Goal: Transaction & Acquisition: Book appointment/travel/reservation

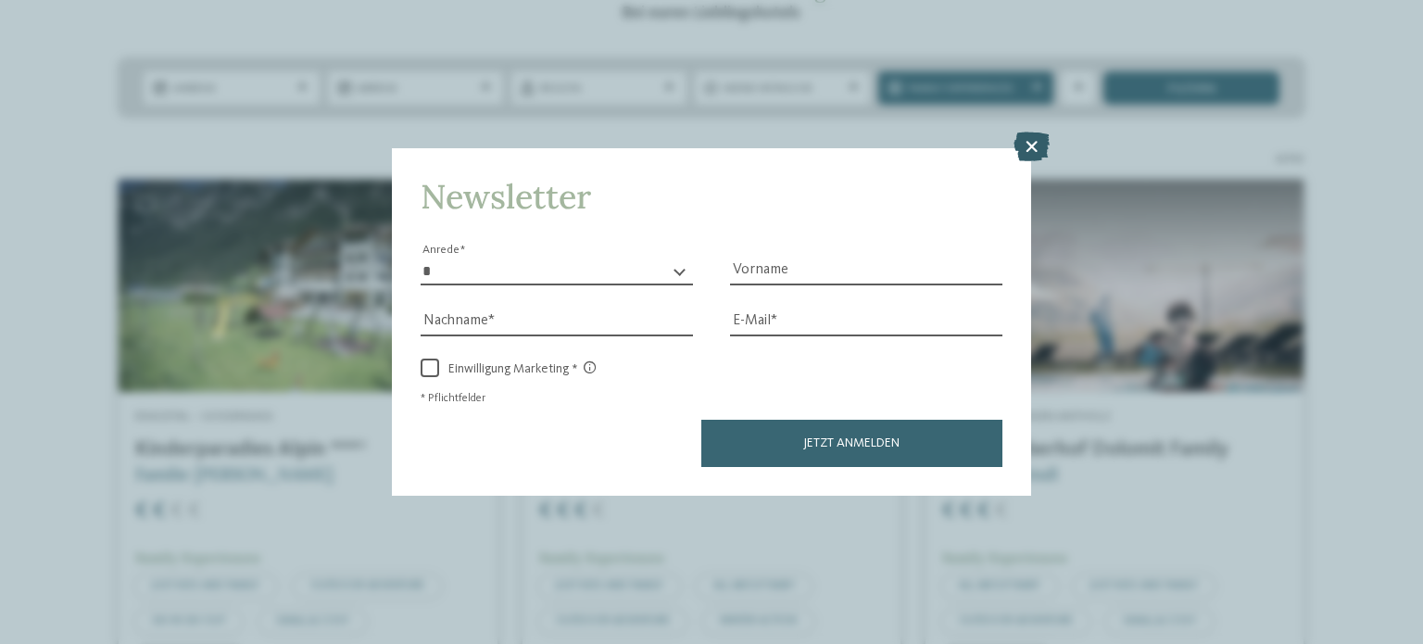
click at [1027, 155] on icon at bounding box center [1032, 147] width 36 height 30
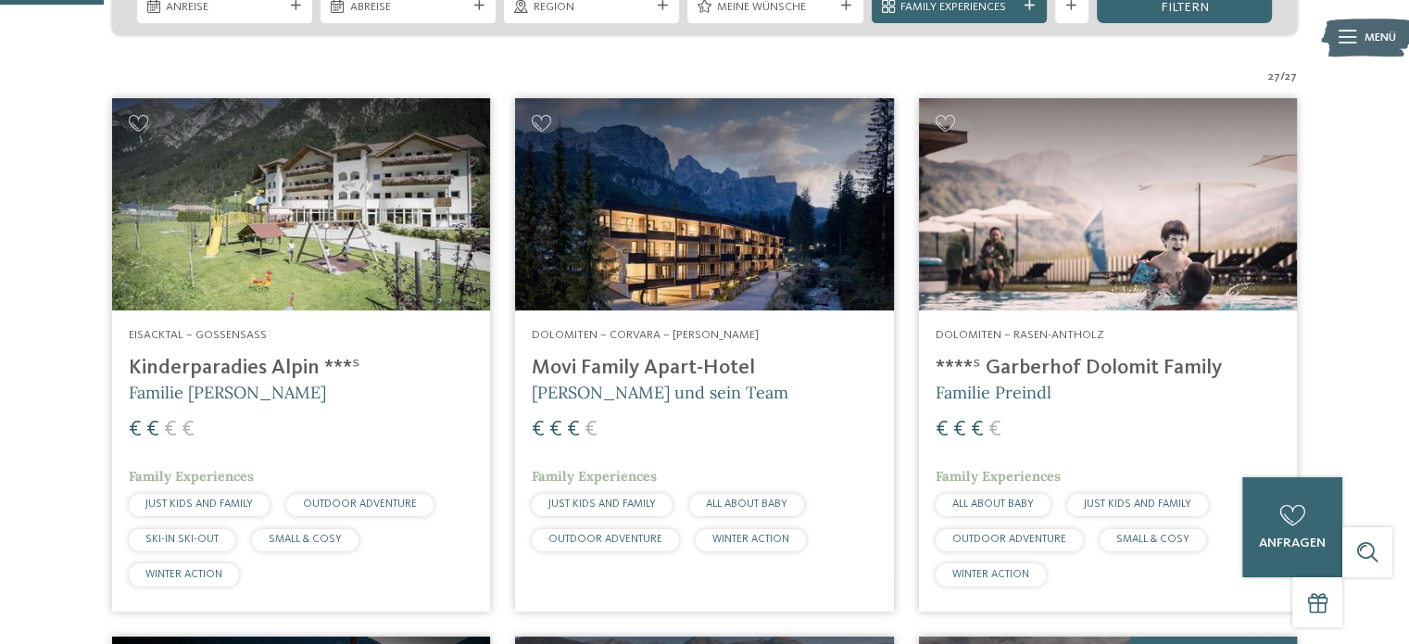
scroll to position [456, 0]
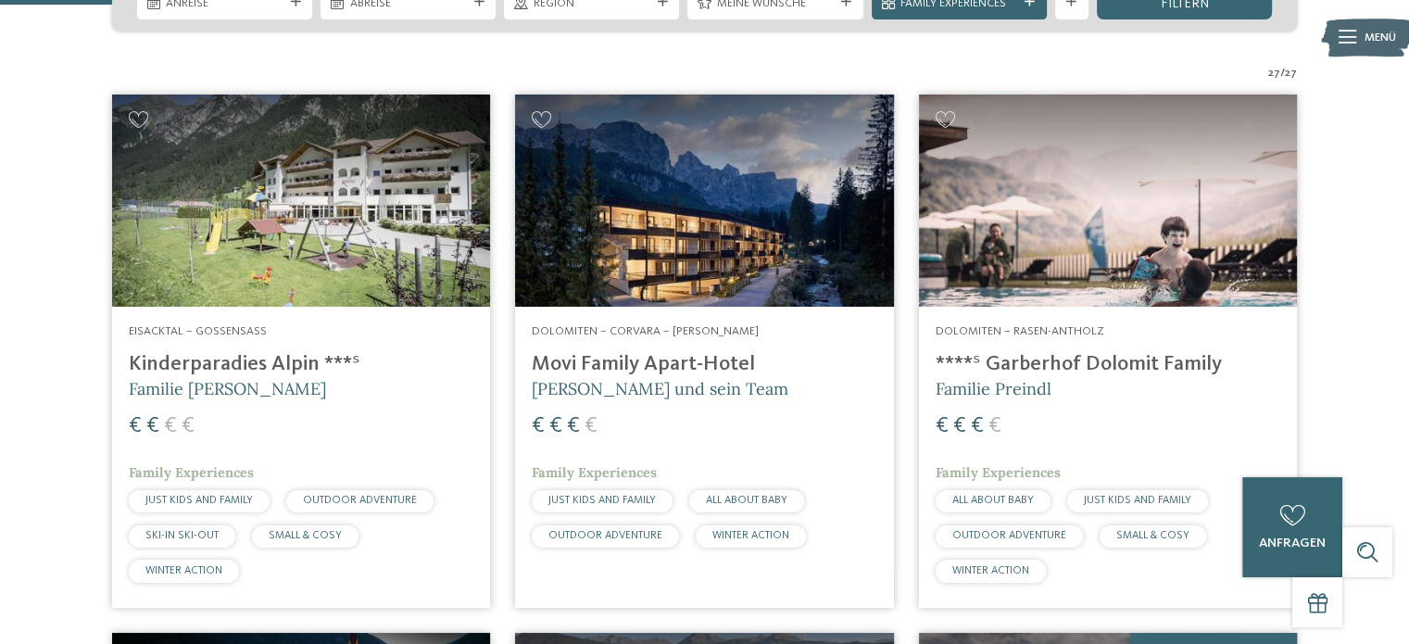
click at [360, 210] on img at bounding box center [301, 201] width 378 height 213
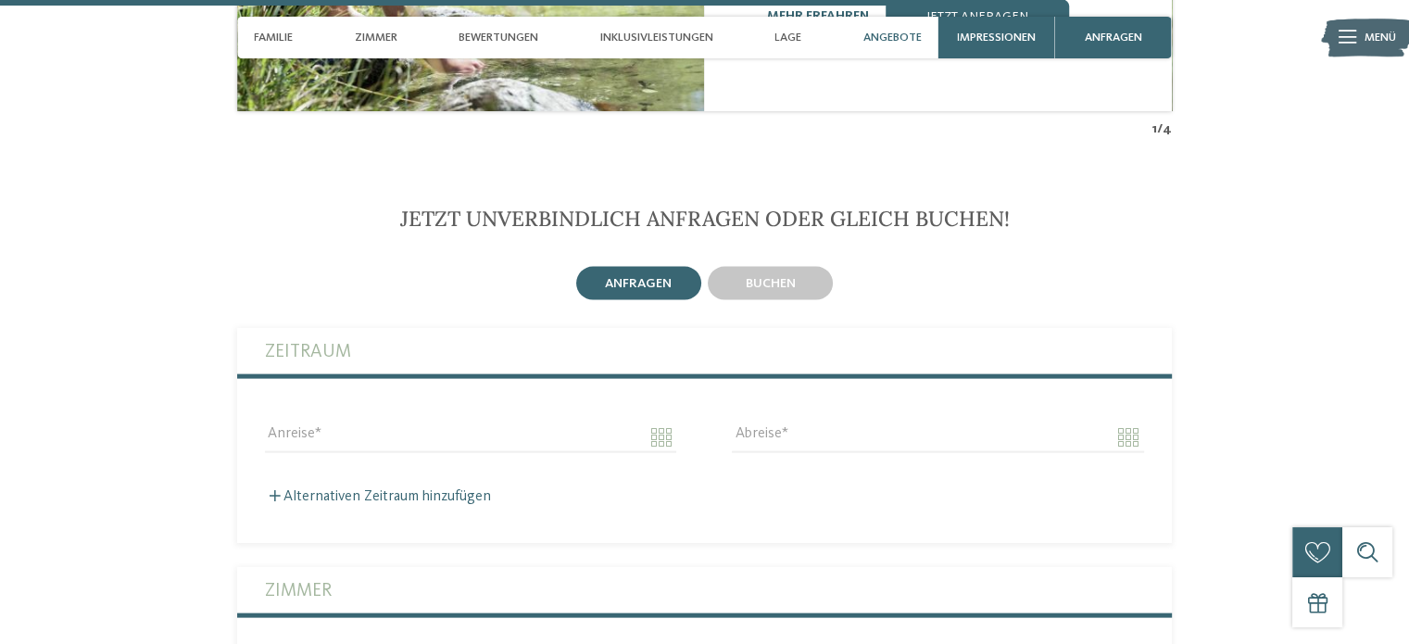
scroll to position [3873, 0]
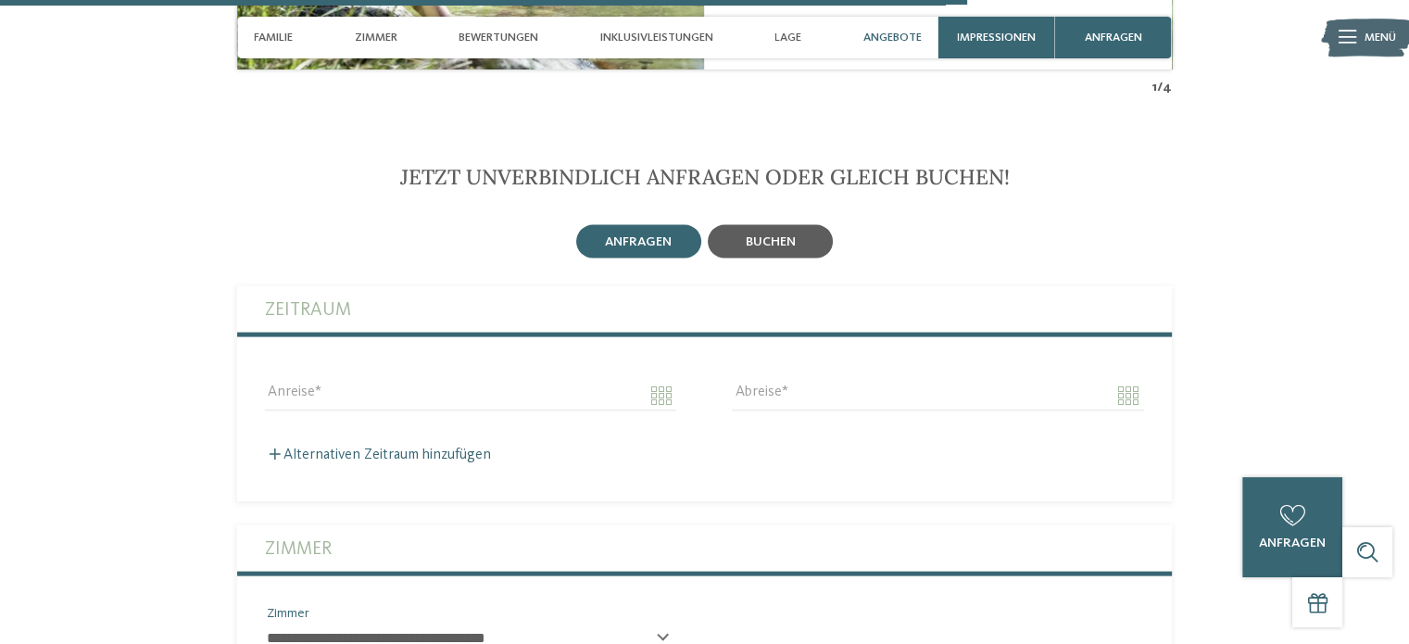
click at [784, 235] on span "buchen" at bounding box center [771, 241] width 50 height 13
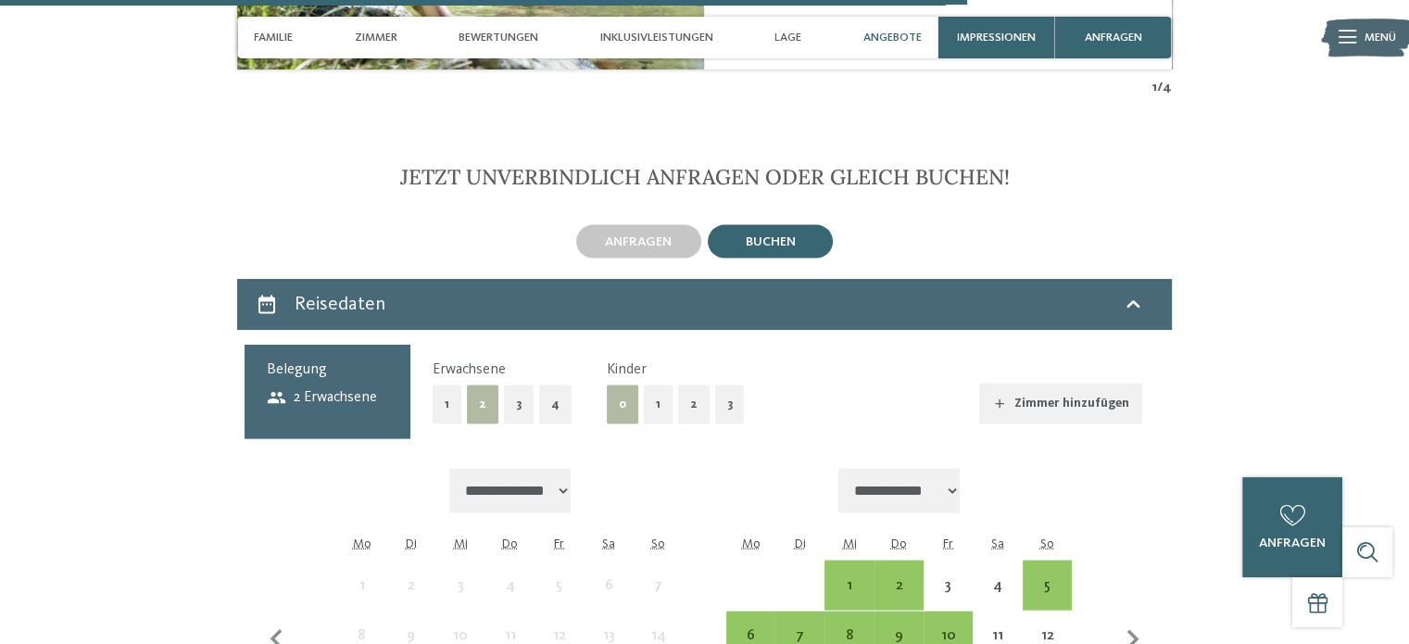
click at [654, 395] on button "1" at bounding box center [658, 404] width 29 height 38
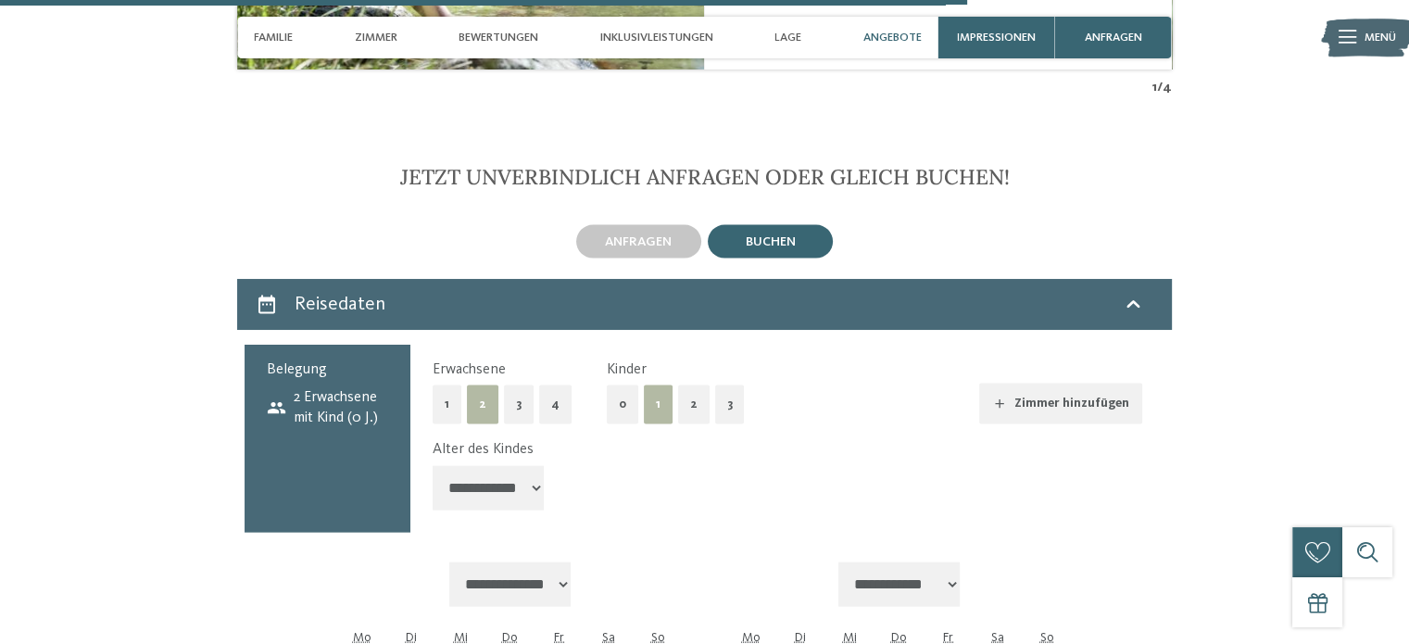
click at [489, 480] on select "**********" at bounding box center [488, 488] width 111 height 44
select select "*"
click at [433, 466] on select "**********" at bounding box center [488, 488] width 111 height 44
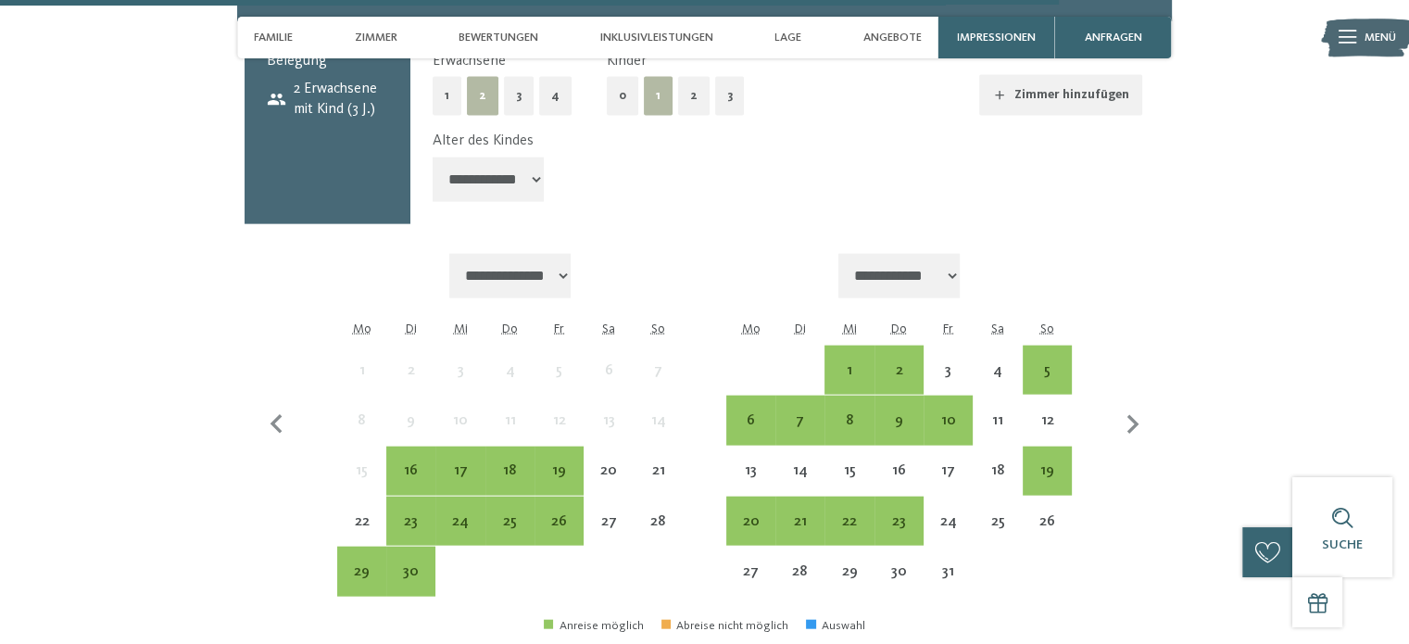
scroll to position [4182, 0]
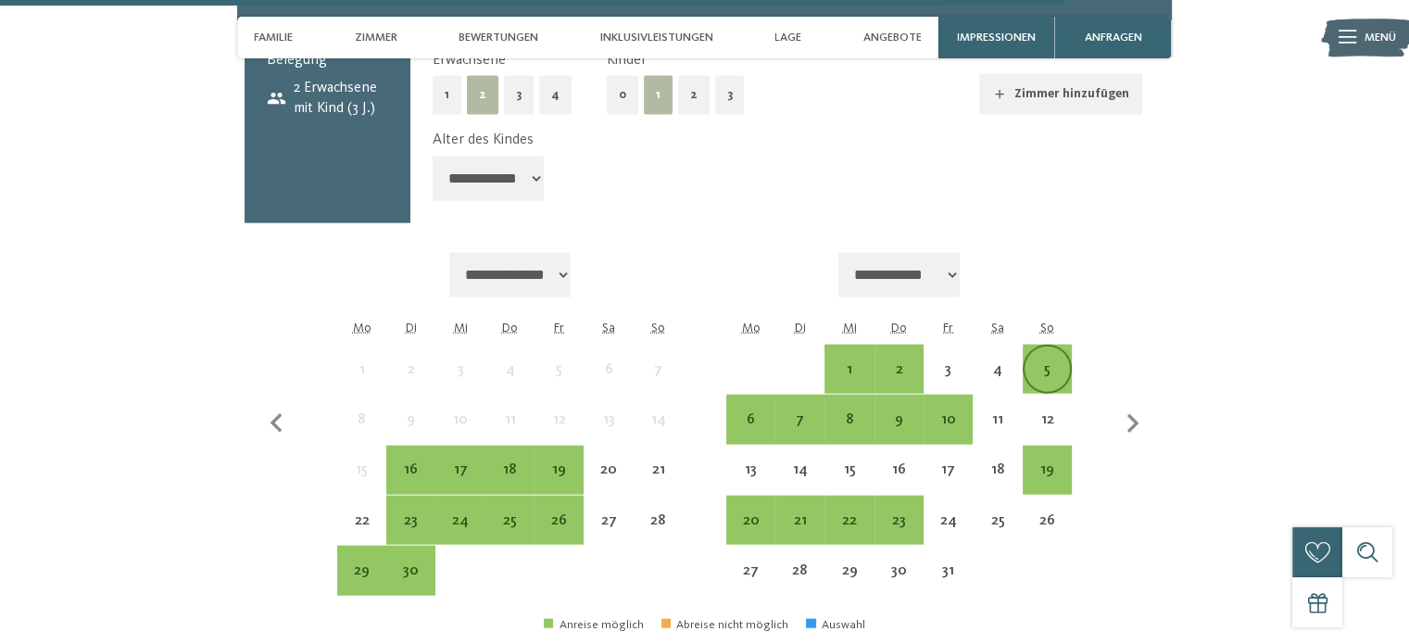
click at [1042, 363] on div "5" at bounding box center [1047, 384] width 45 height 45
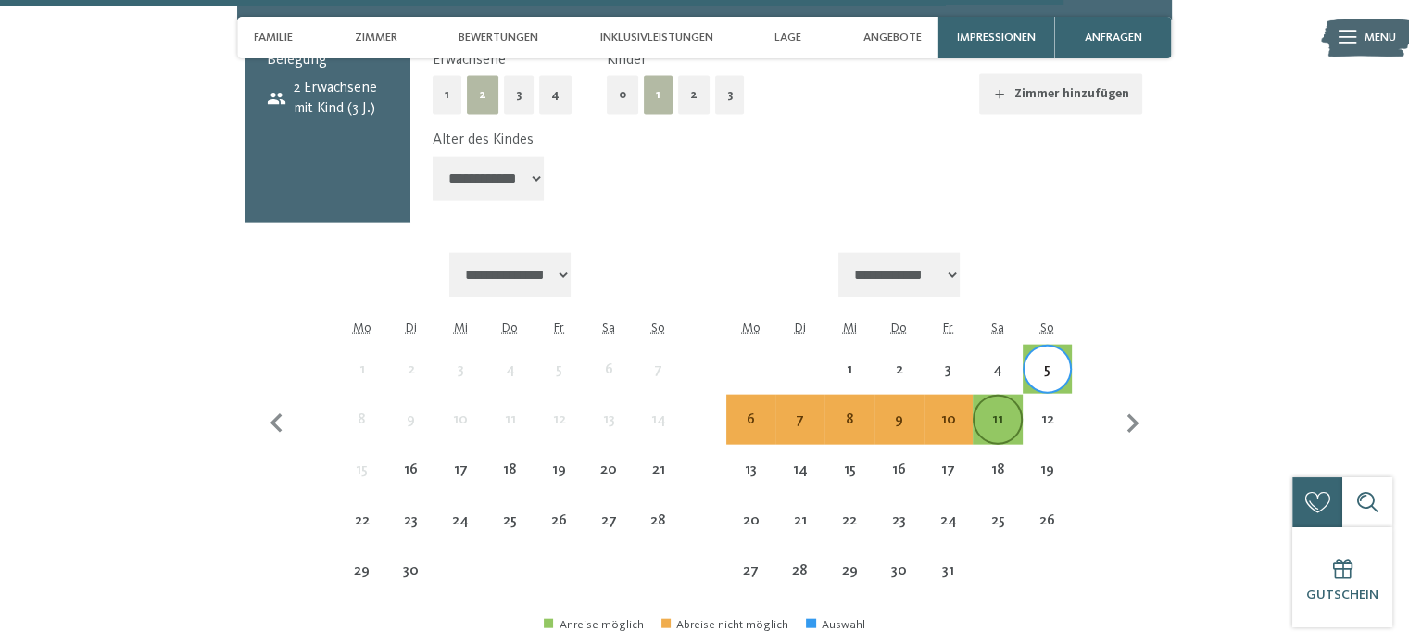
click at [1003, 414] on div "11" at bounding box center [997, 434] width 45 height 45
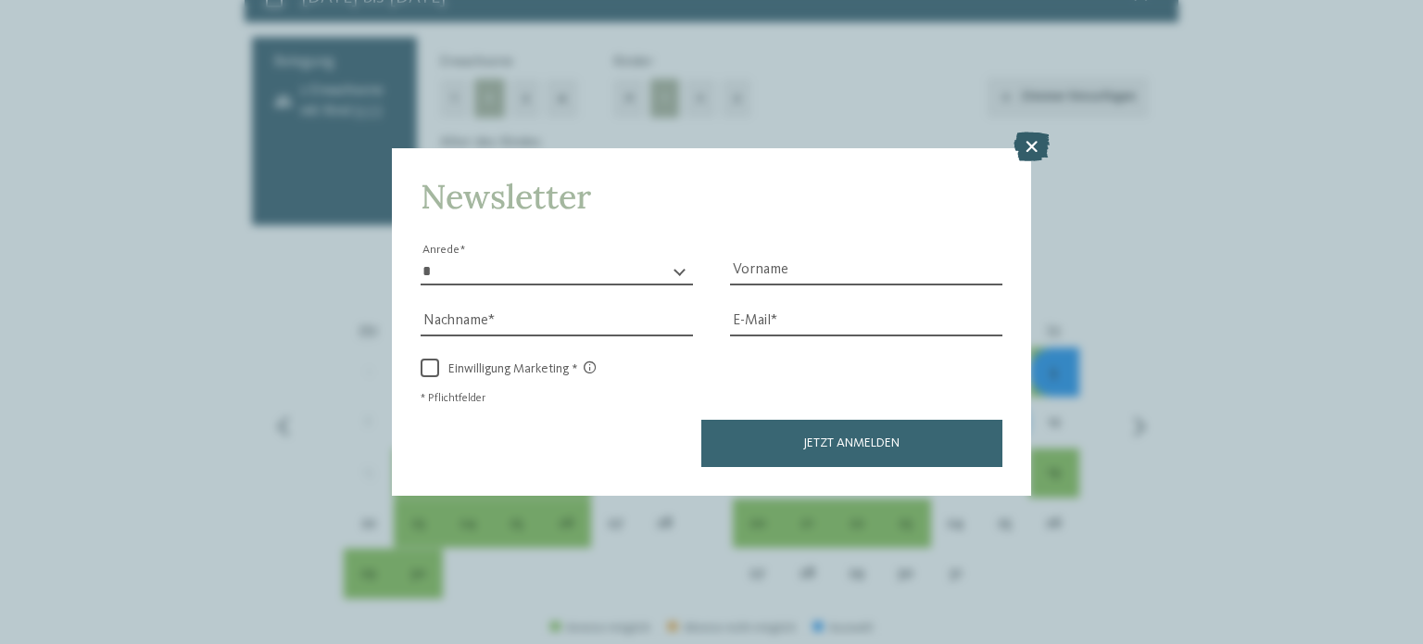
click at [1036, 150] on icon at bounding box center [1032, 147] width 36 height 30
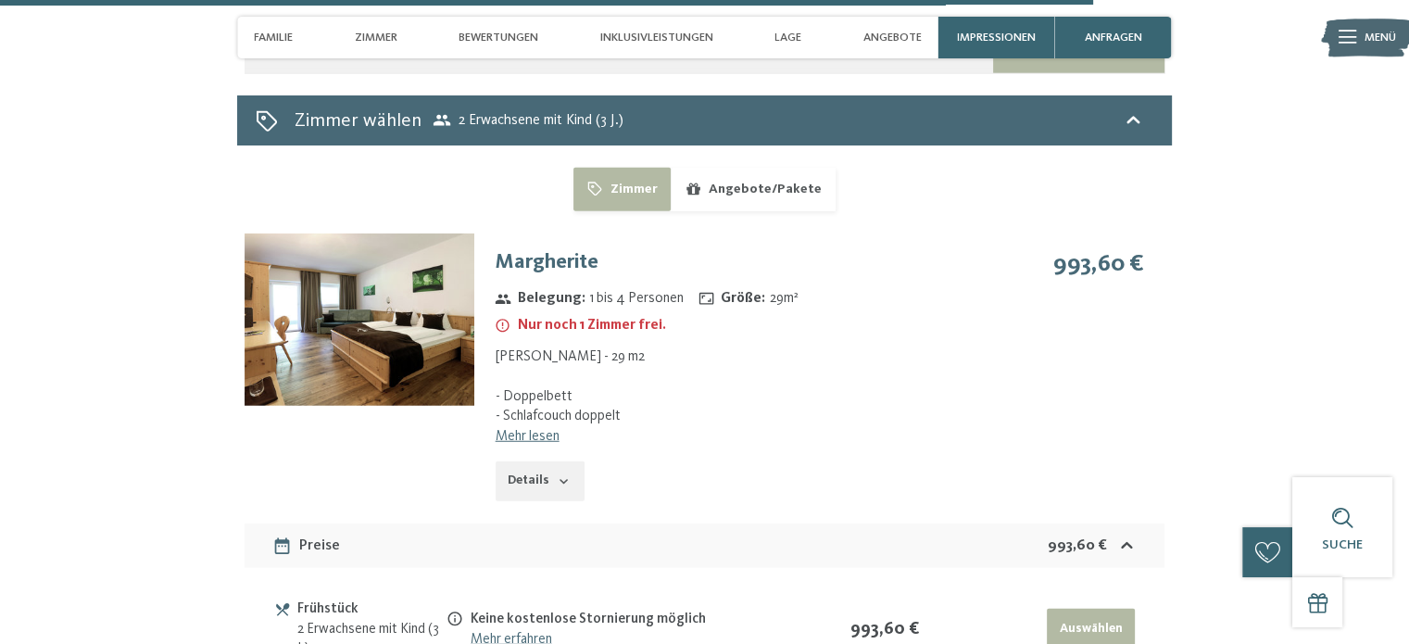
scroll to position [4807, 0]
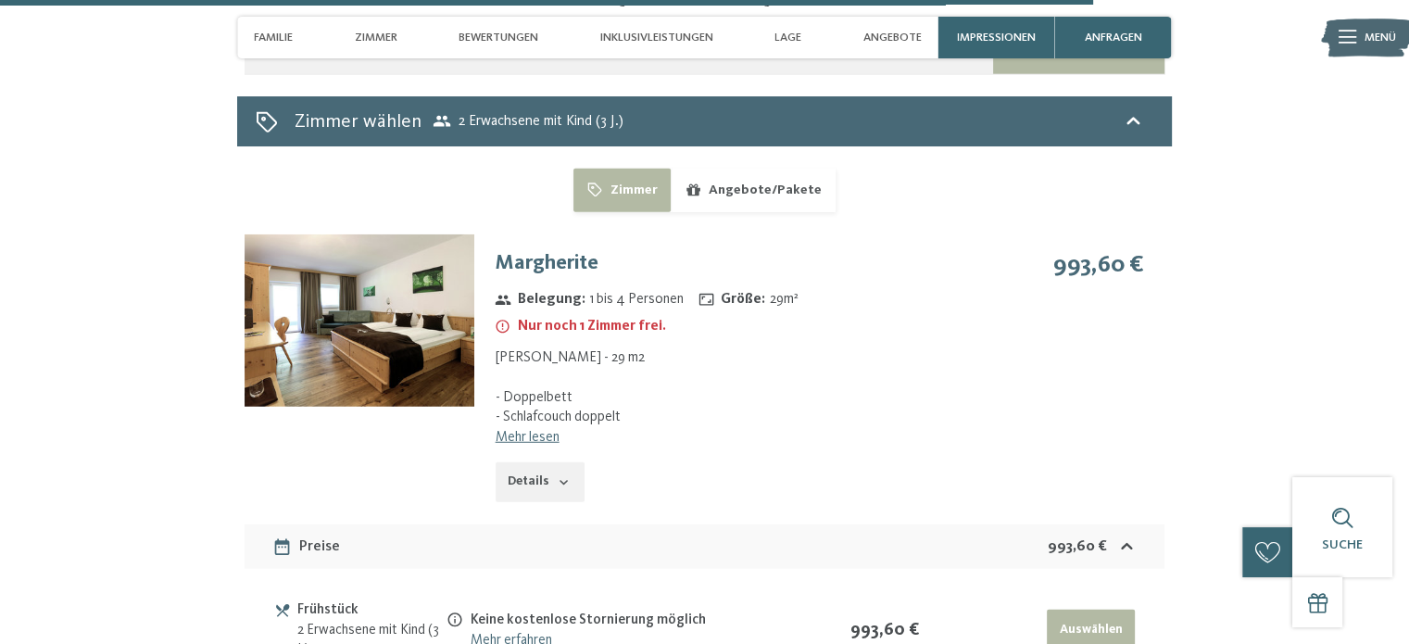
click at [540, 462] on button "Details" at bounding box center [540, 482] width 89 height 41
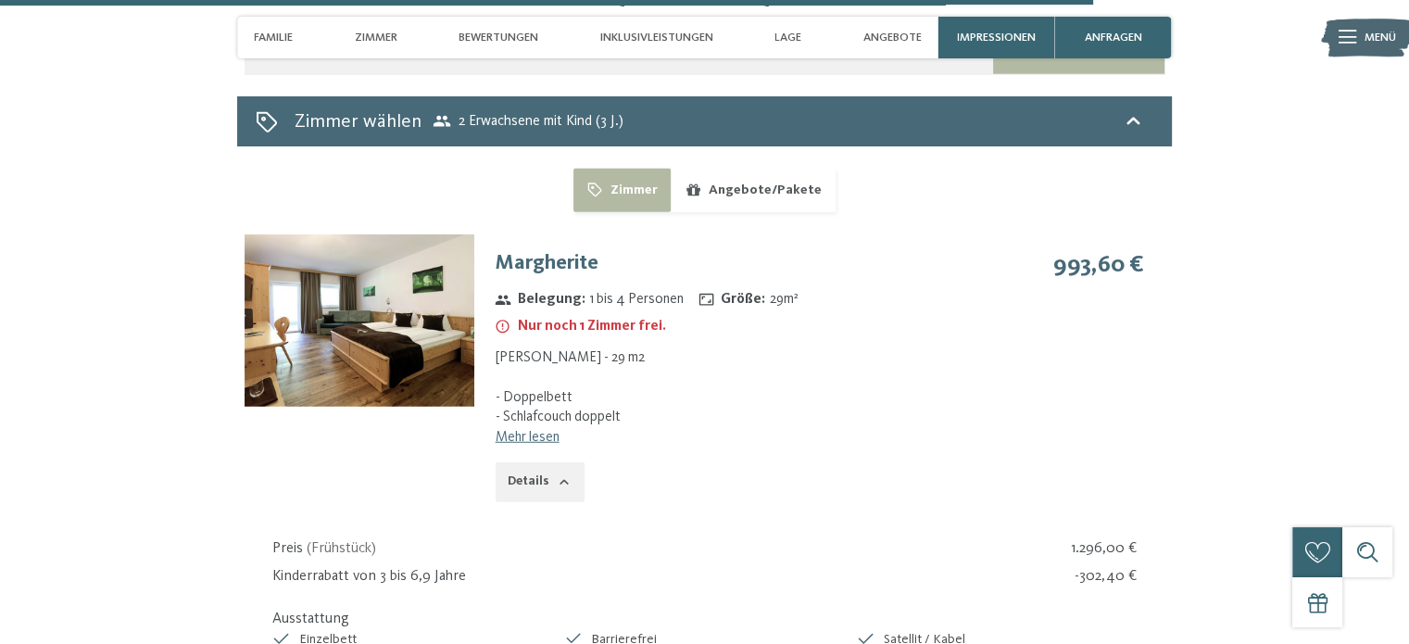
click at [539, 430] on link "Mehr lesen" at bounding box center [528, 437] width 64 height 15
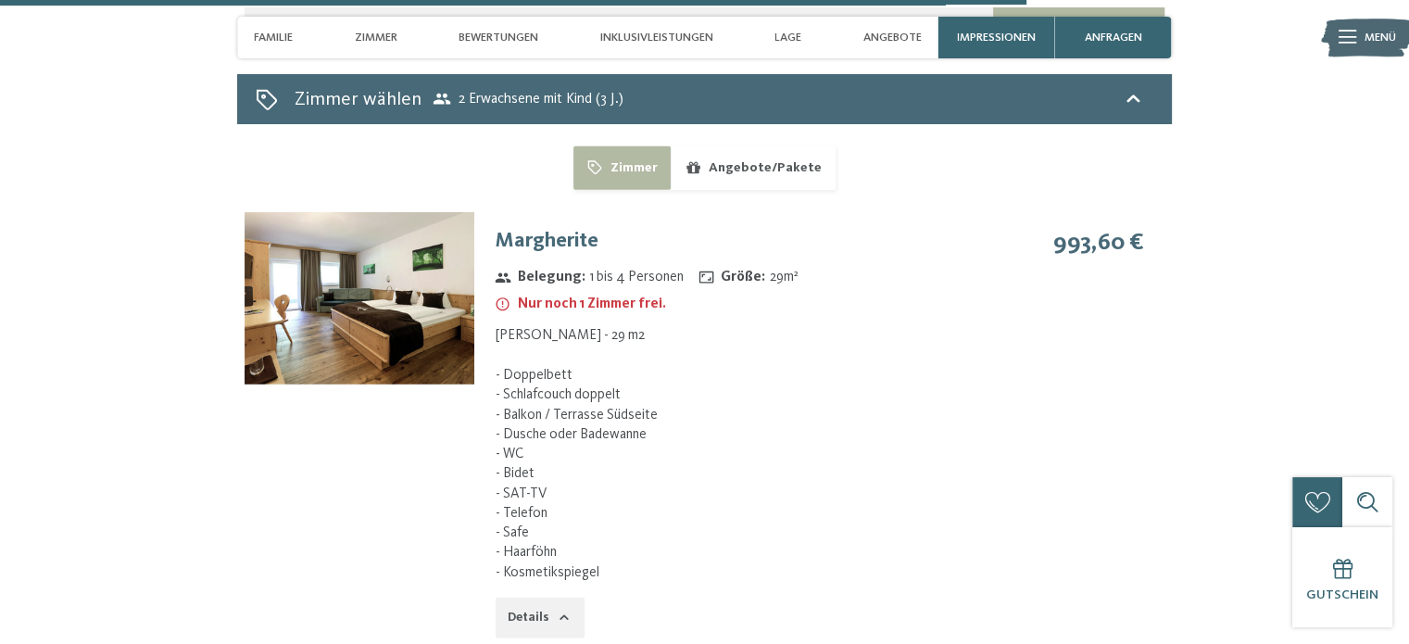
scroll to position [4830, 0]
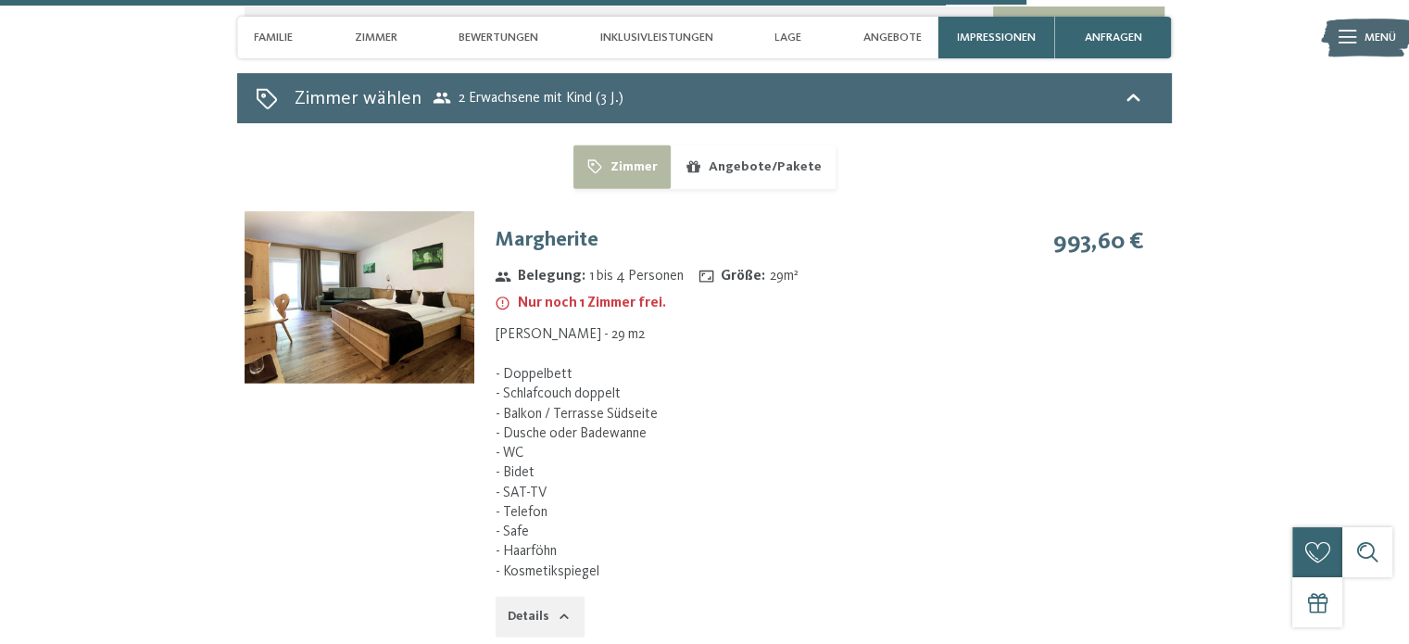
click at [359, 309] on img at bounding box center [360, 297] width 230 height 172
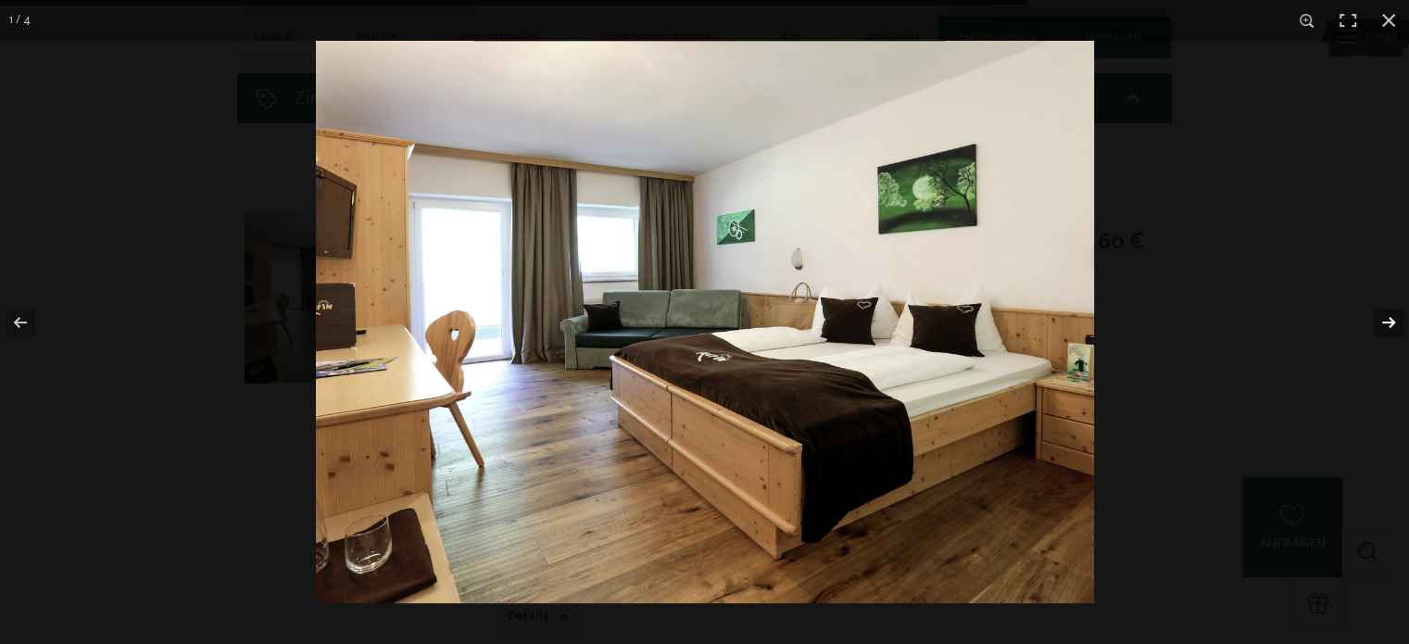
click at [1388, 331] on button "button" at bounding box center [1376, 322] width 65 height 93
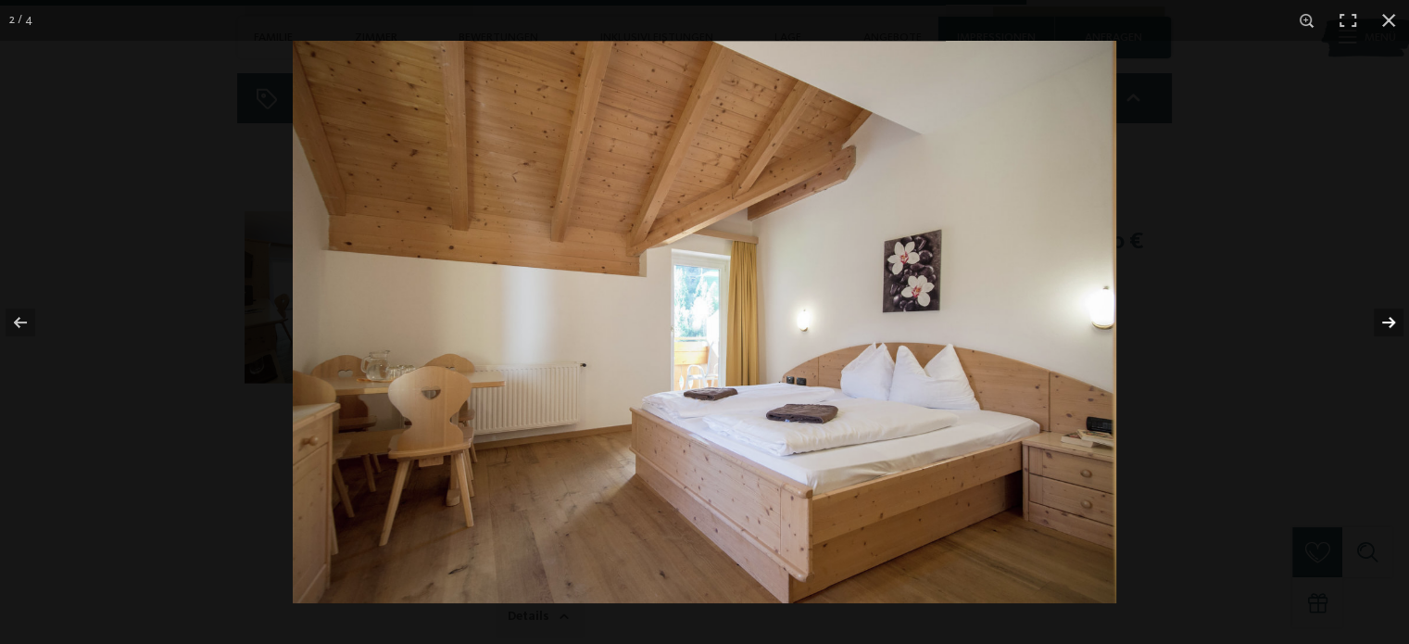
click at [1388, 331] on button "button" at bounding box center [1376, 322] width 65 height 93
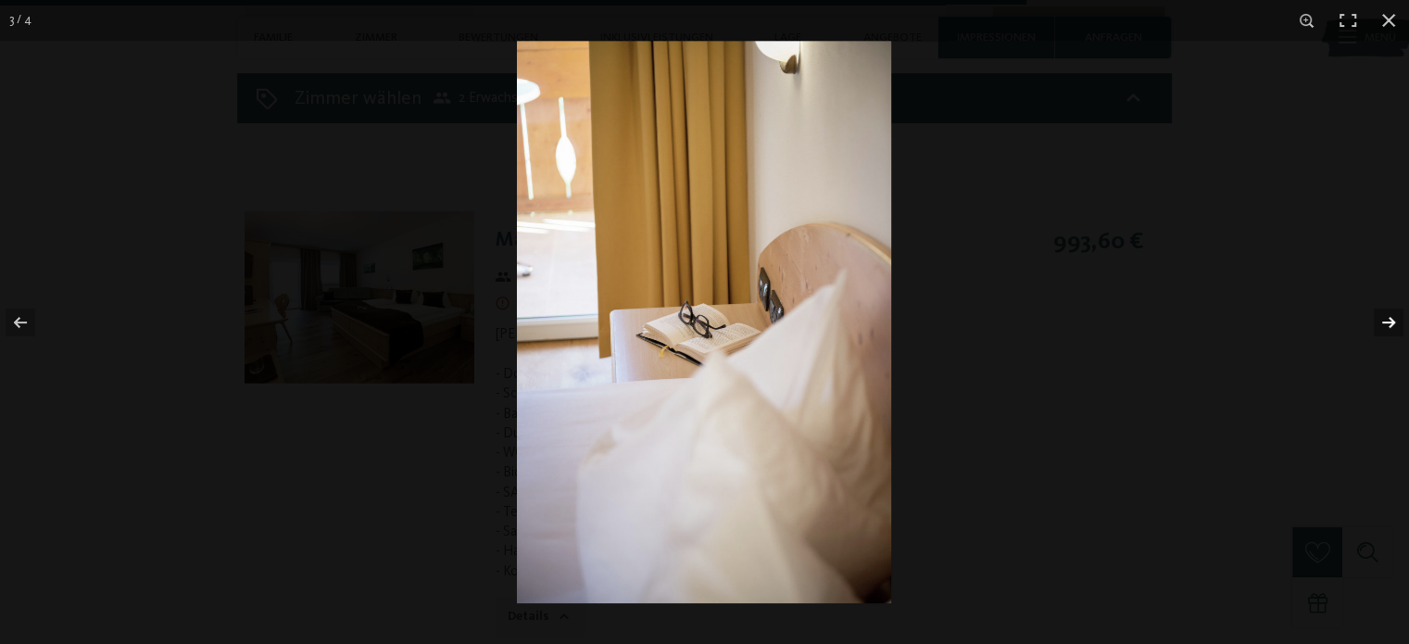
click at [1388, 331] on button "button" at bounding box center [1376, 322] width 65 height 93
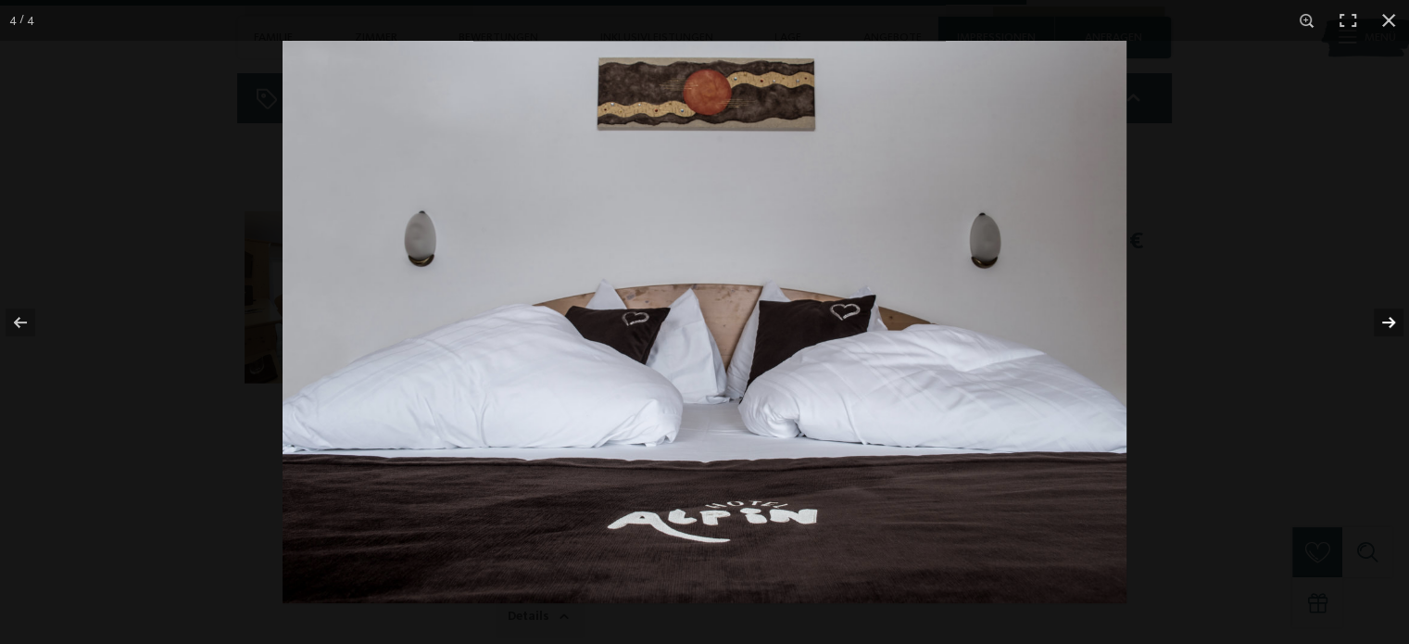
click at [1388, 331] on button "button" at bounding box center [1376, 322] width 65 height 93
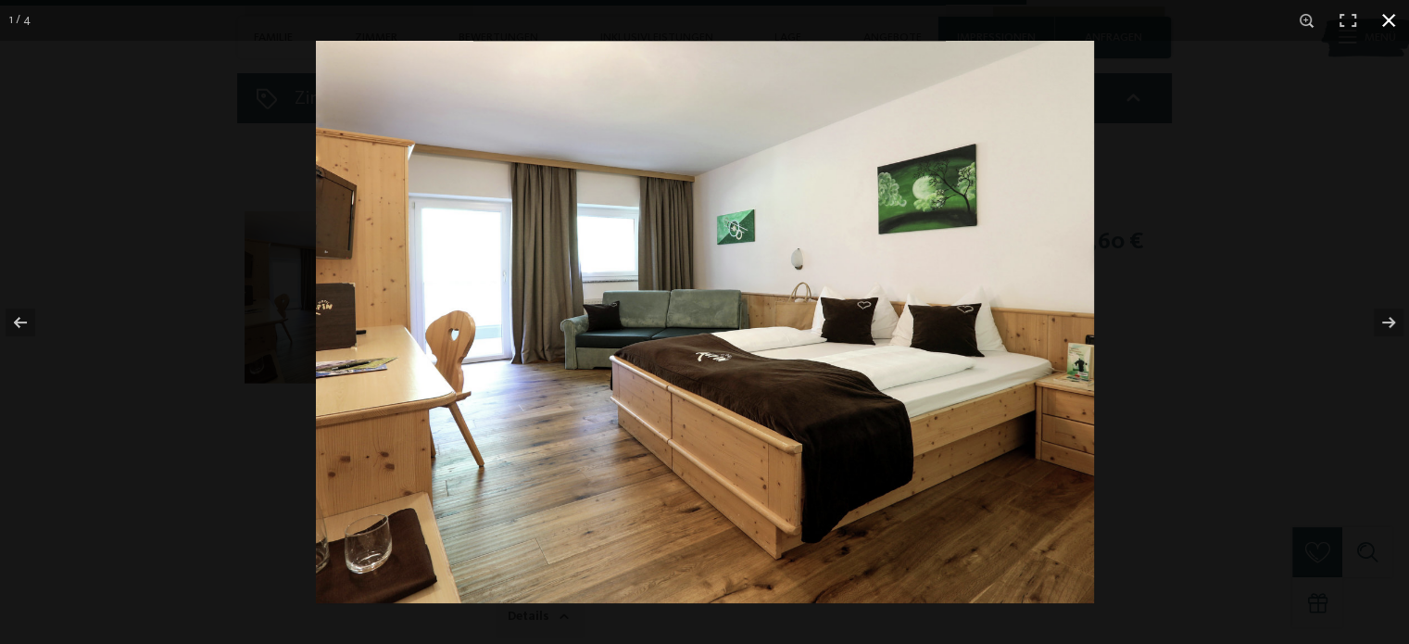
click at [1388, 15] on button "button" at bounding box center [1388, 20] width 41 height 41
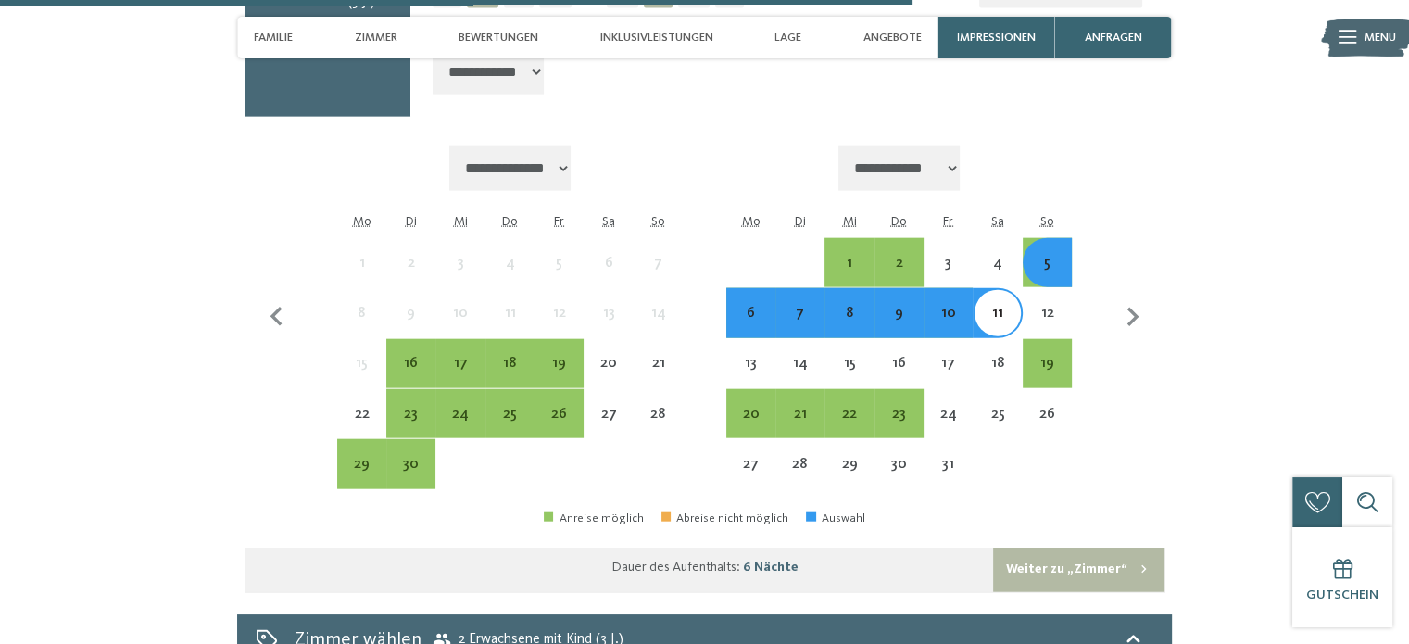
scroll to position [4288, 0]
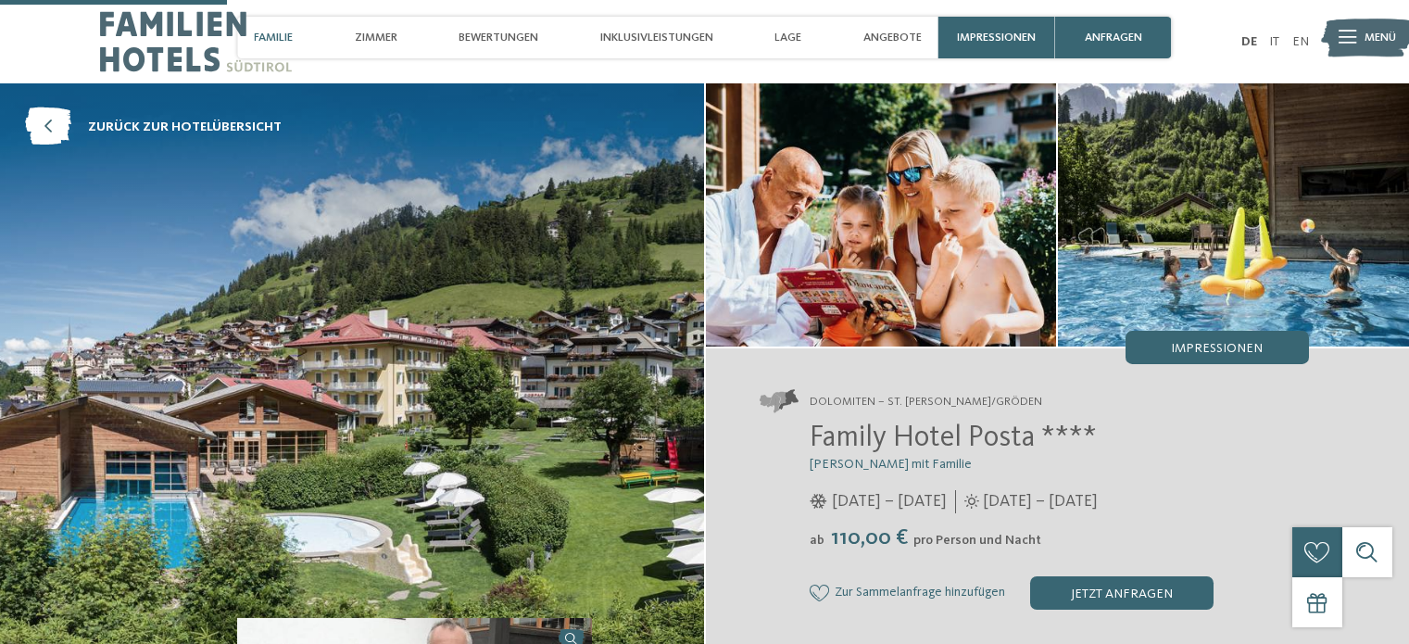
select select "*"
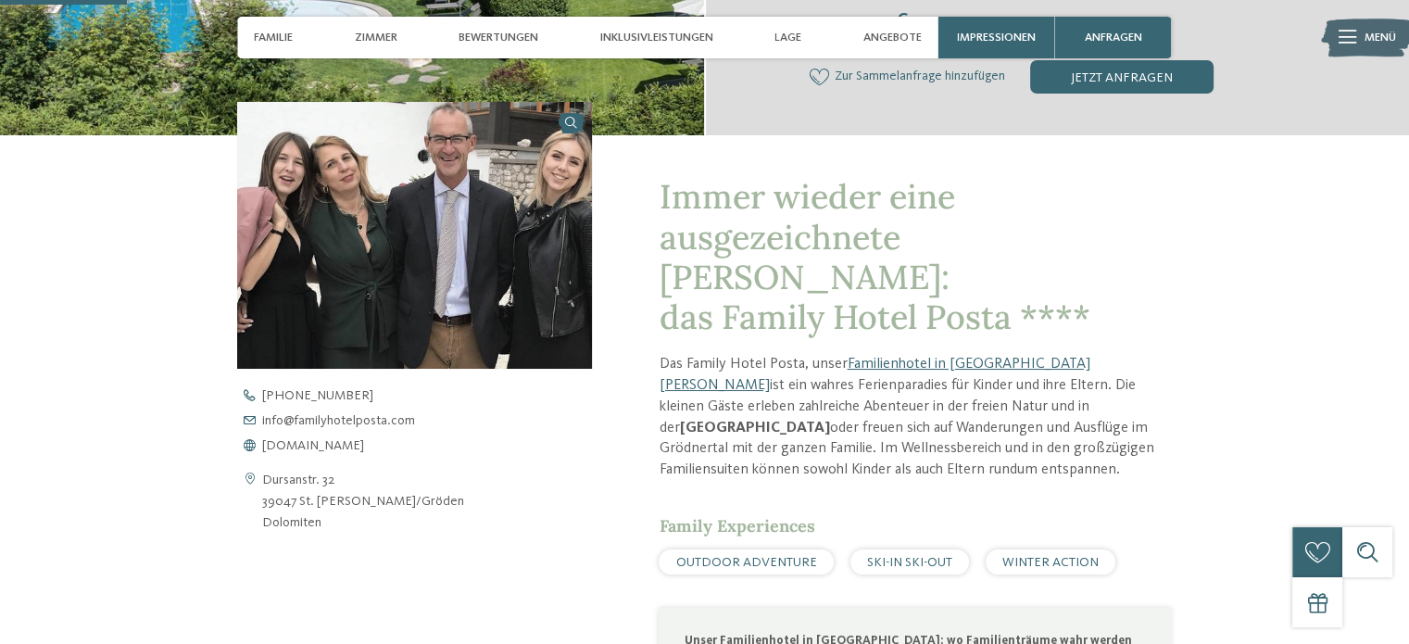
scroll to position [502, 0]
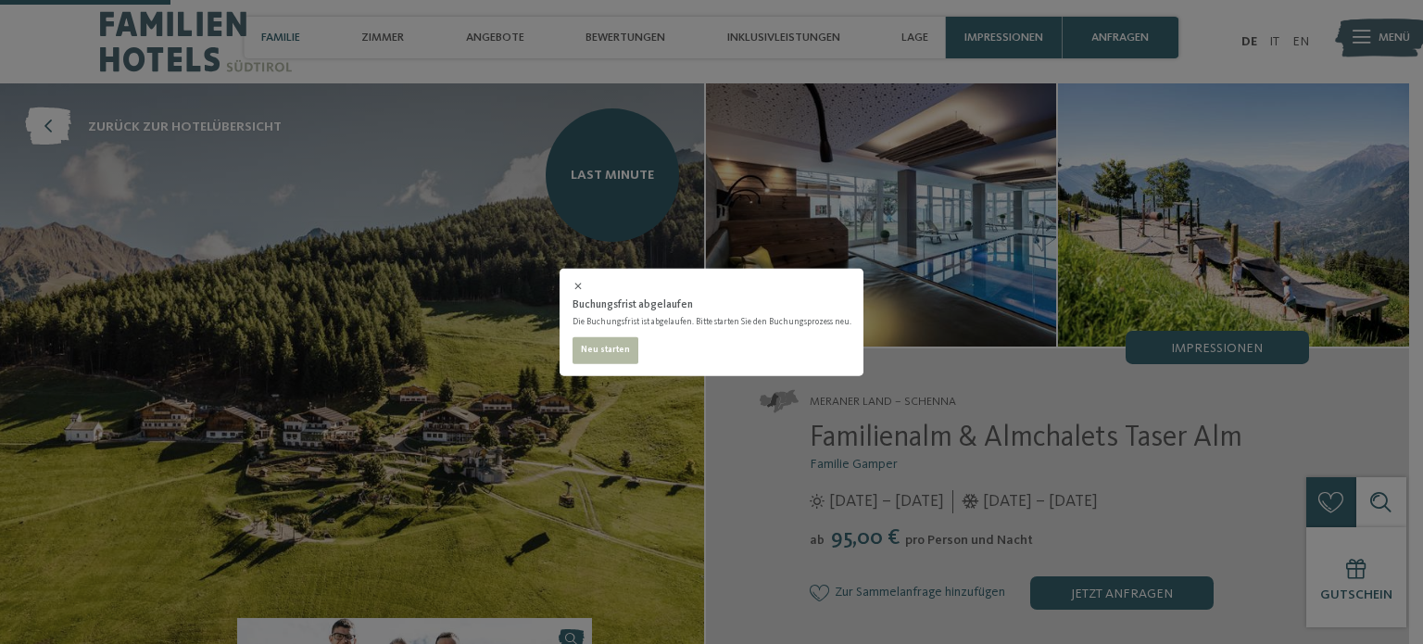
select select "*"
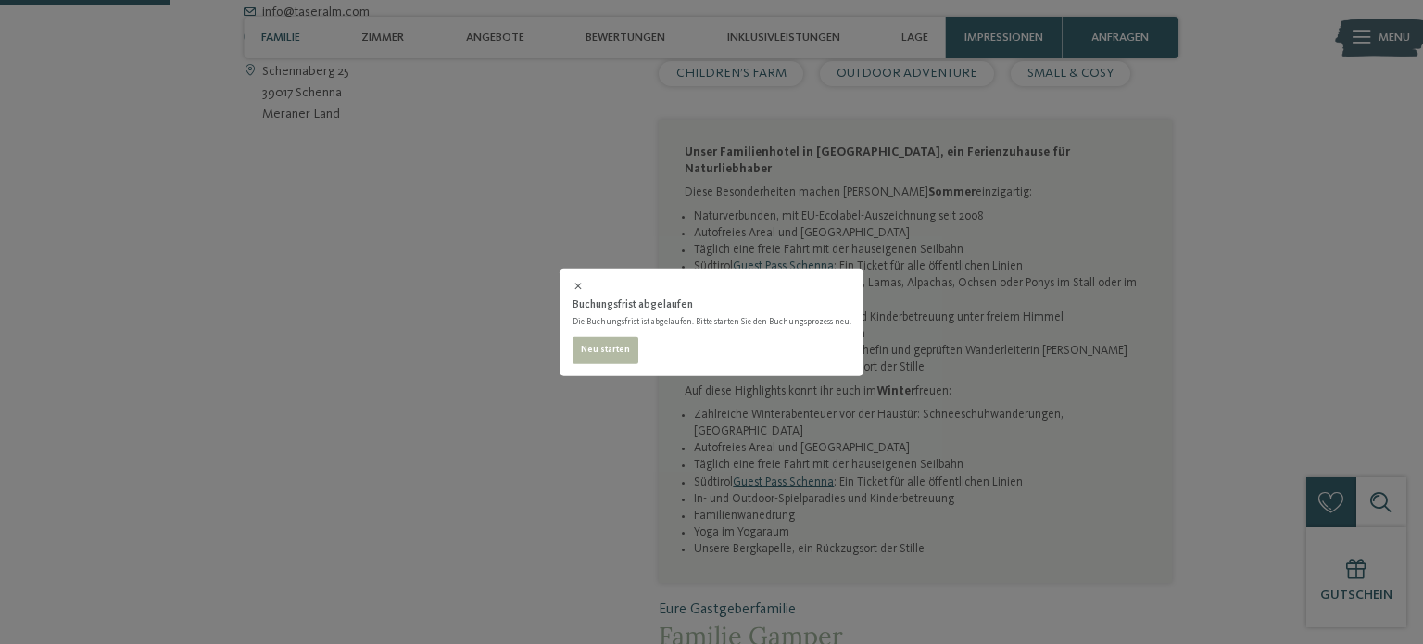
click at [582, 285] on icon at bounding box center [577, 287] width 7 height 7
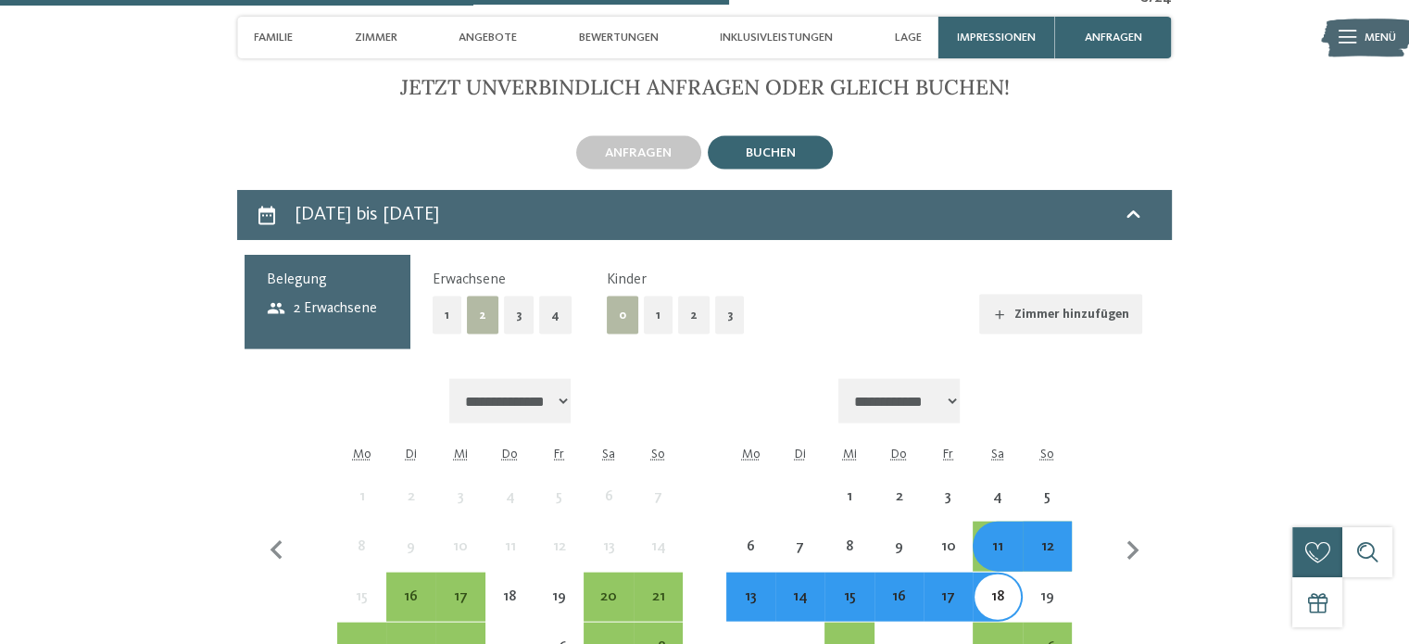
scroll to position [3925, 0]
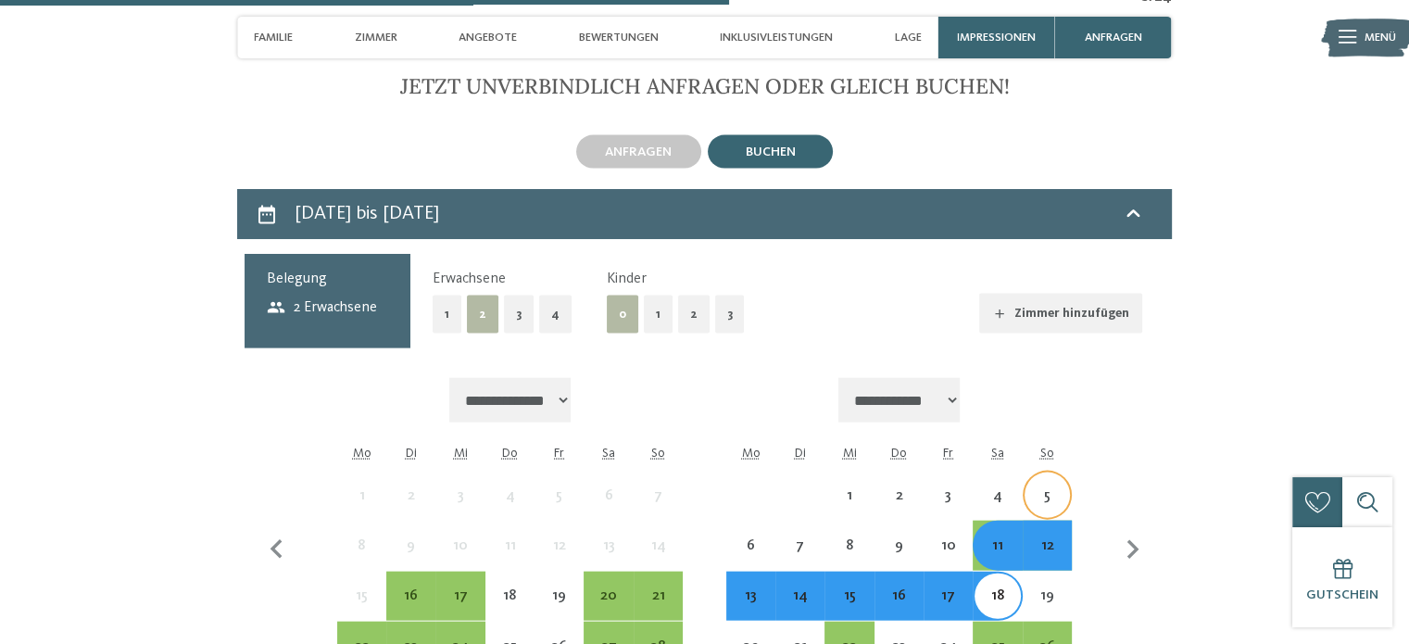
click at [1048, 488] on div "5" at bounding box center [1047, 510] width 45 height 45
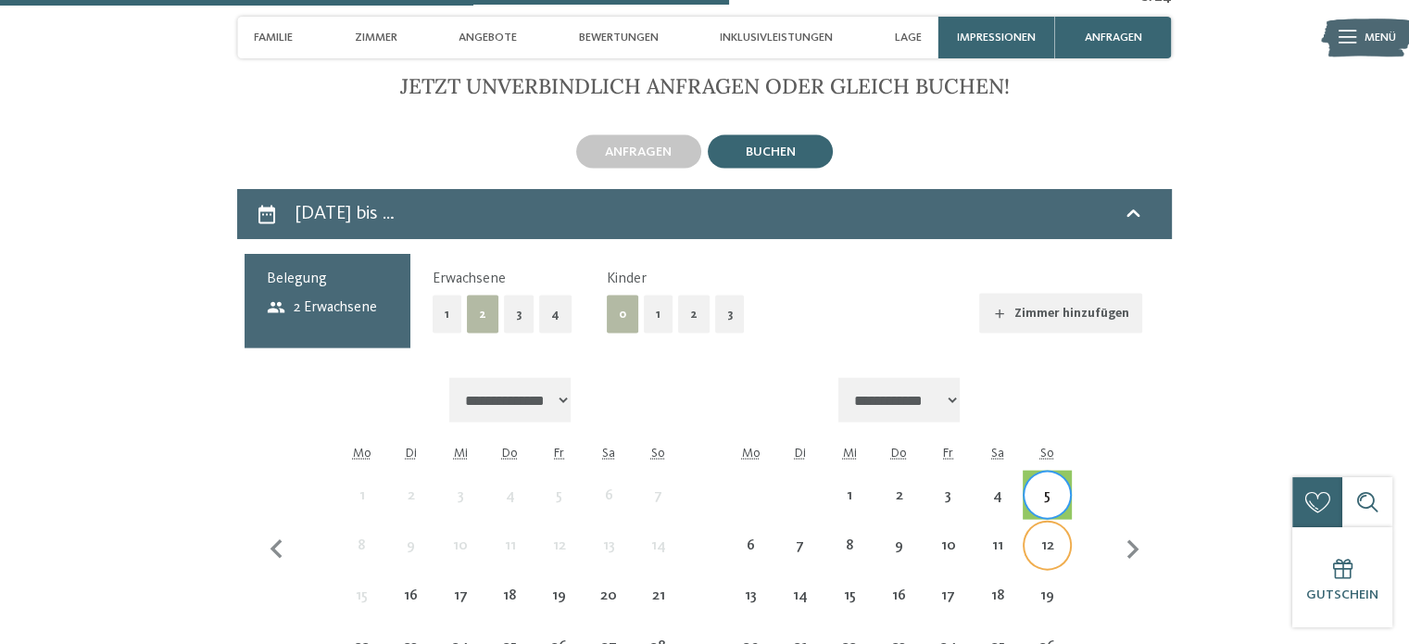
click at [1036, 538] on div "12" at bounding box center [1047, 560] width 45 height 45
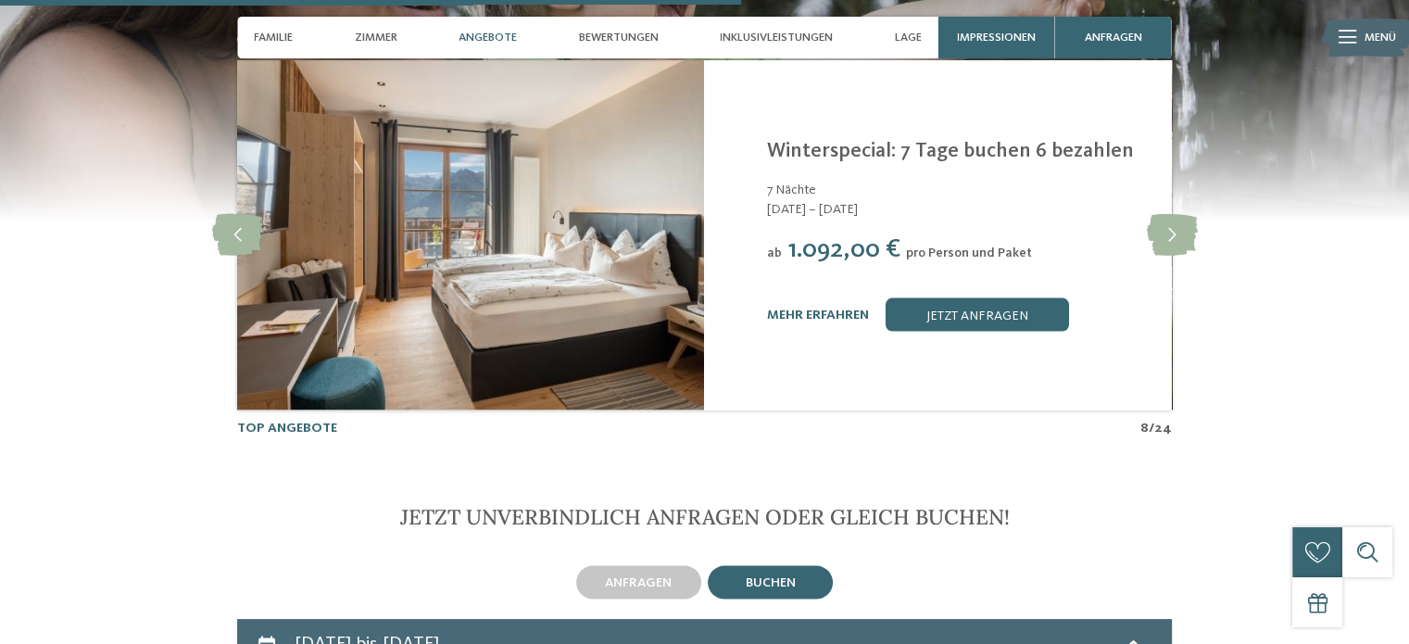
scroll to position [3495, 0]
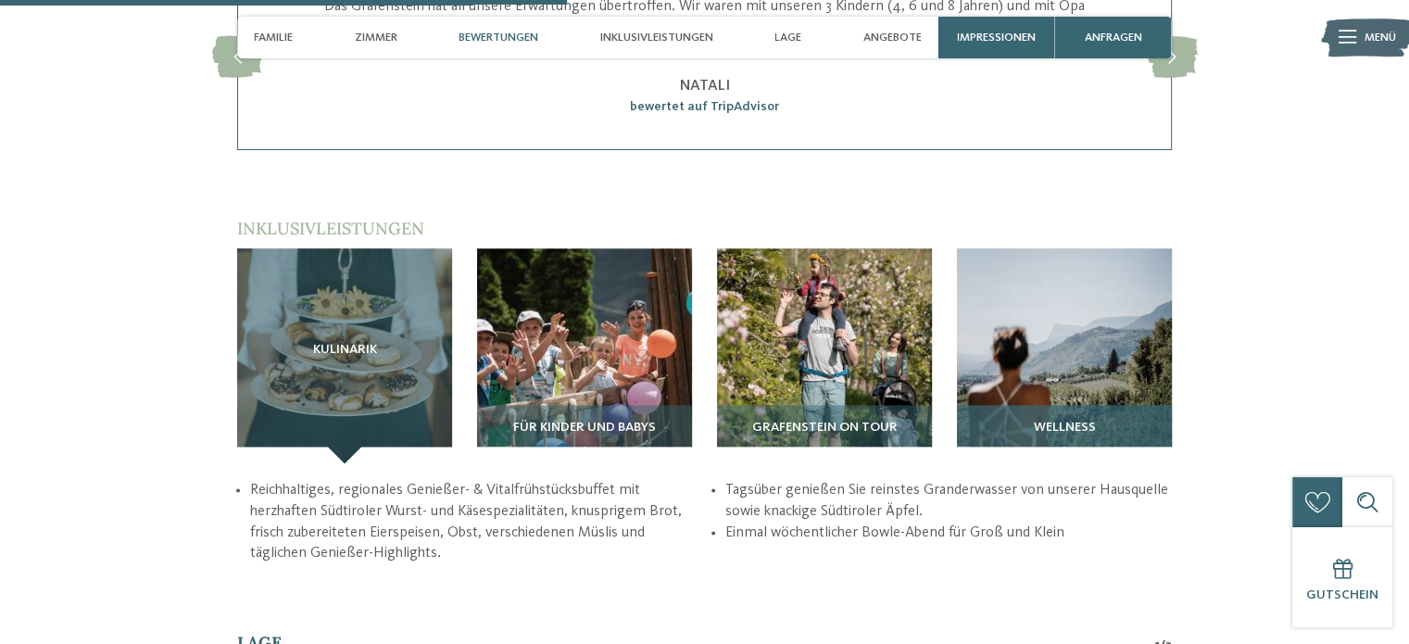
scroll to position [2238, 0]
click at [1084, 383] on img at bounding box center [1064, 355] width 215 height 215
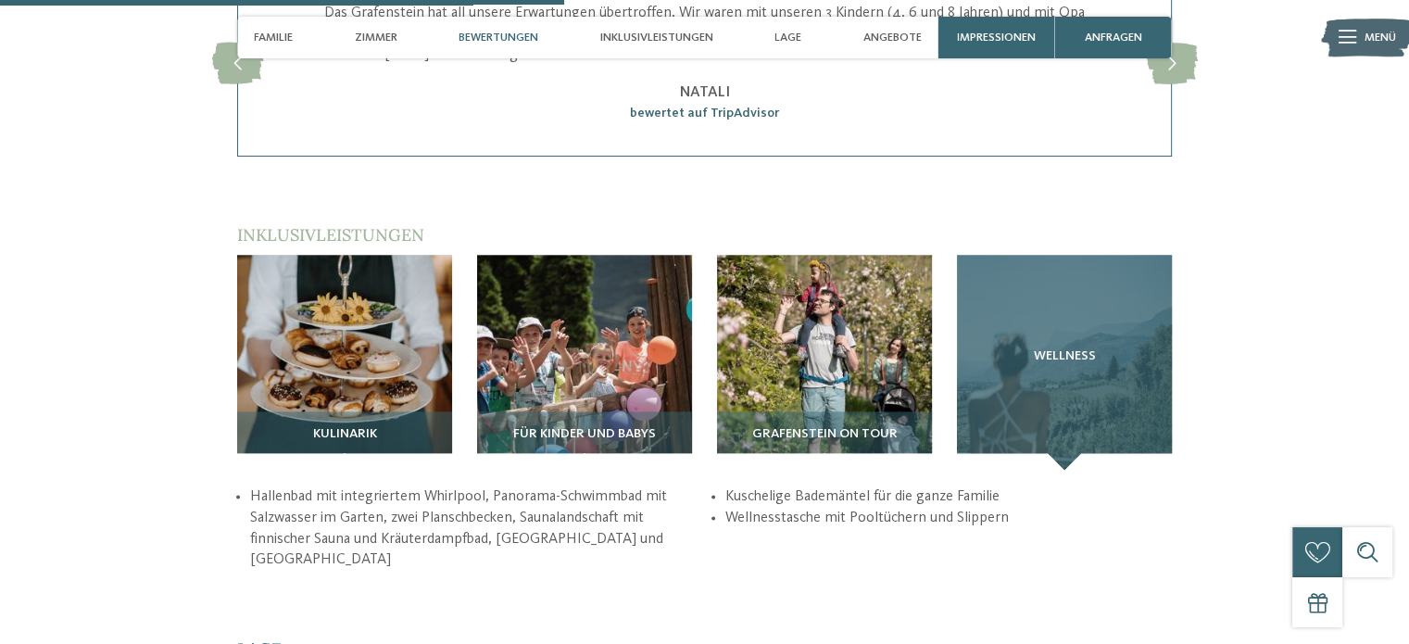
scroll to position [2229, 0]
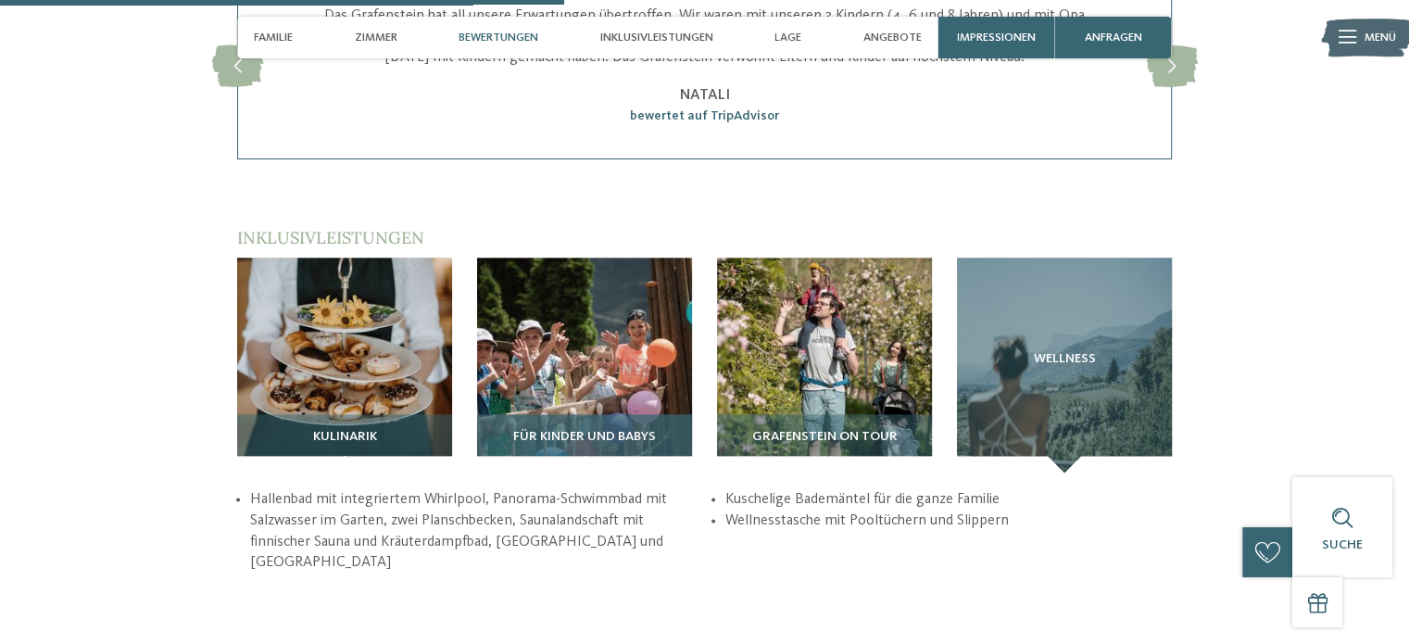
click at [638, 375] on img at bounding box center [584, 365] width 215 height 215
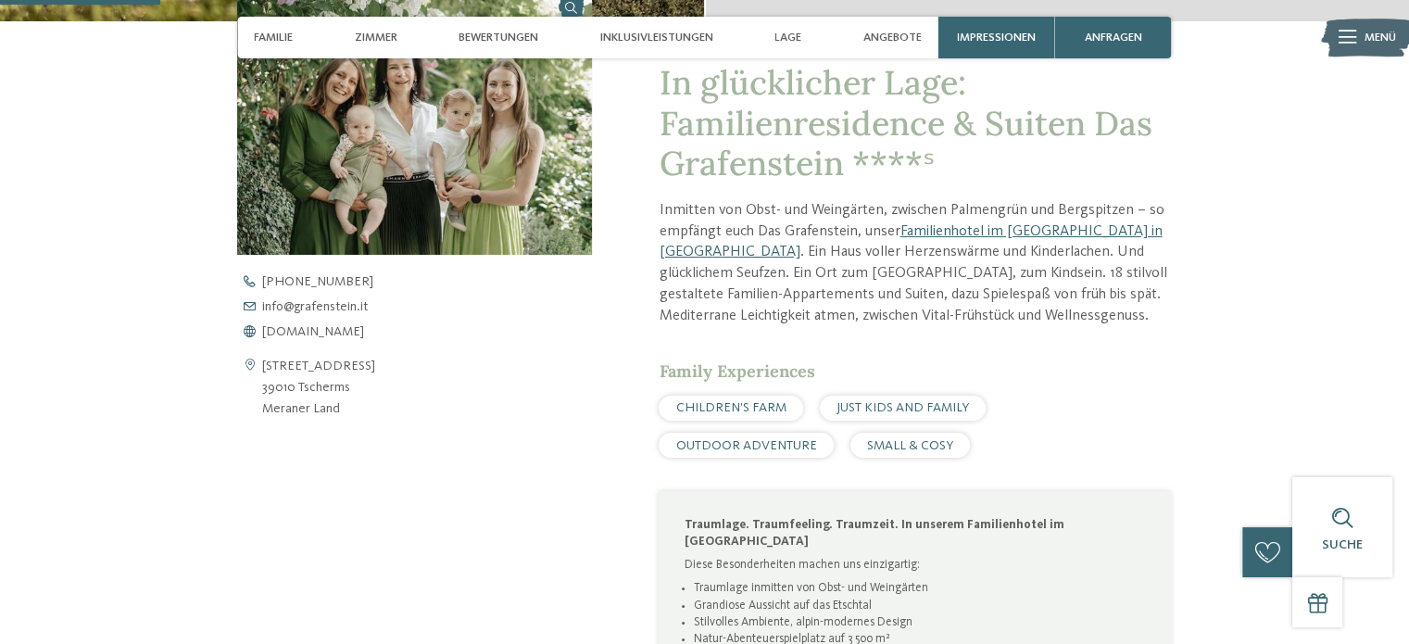
scroll to position [674, 0]
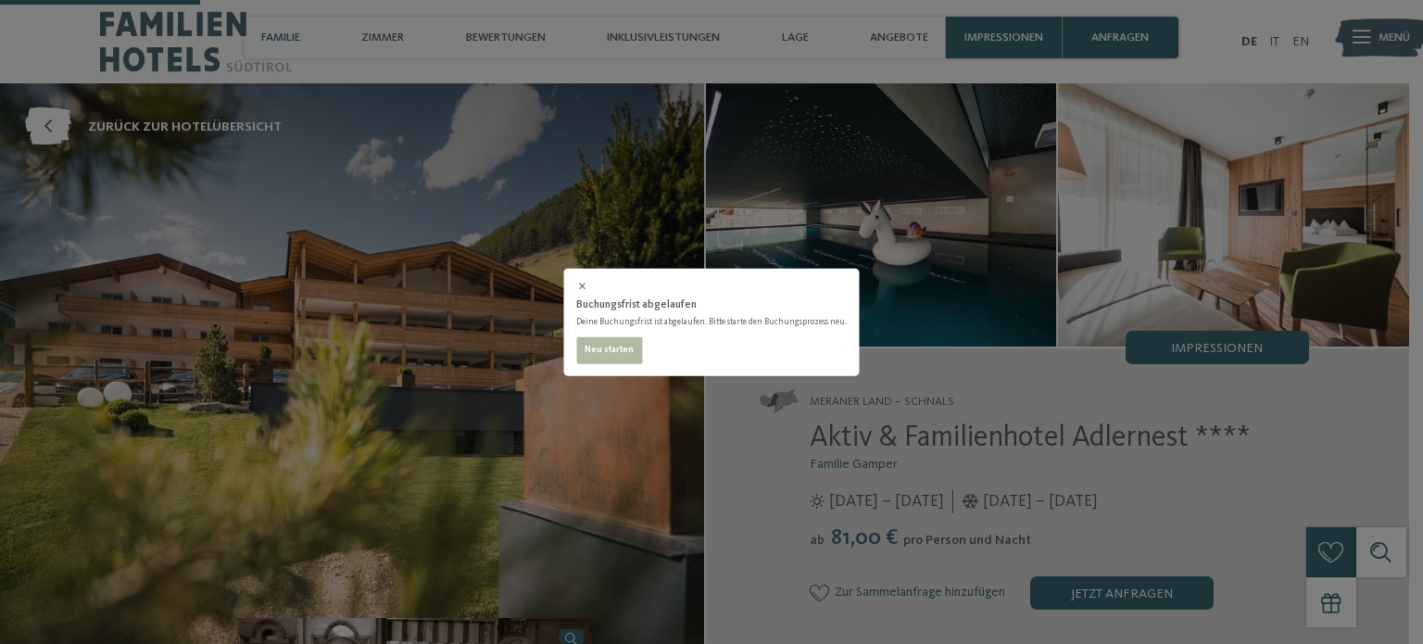
select select "*"
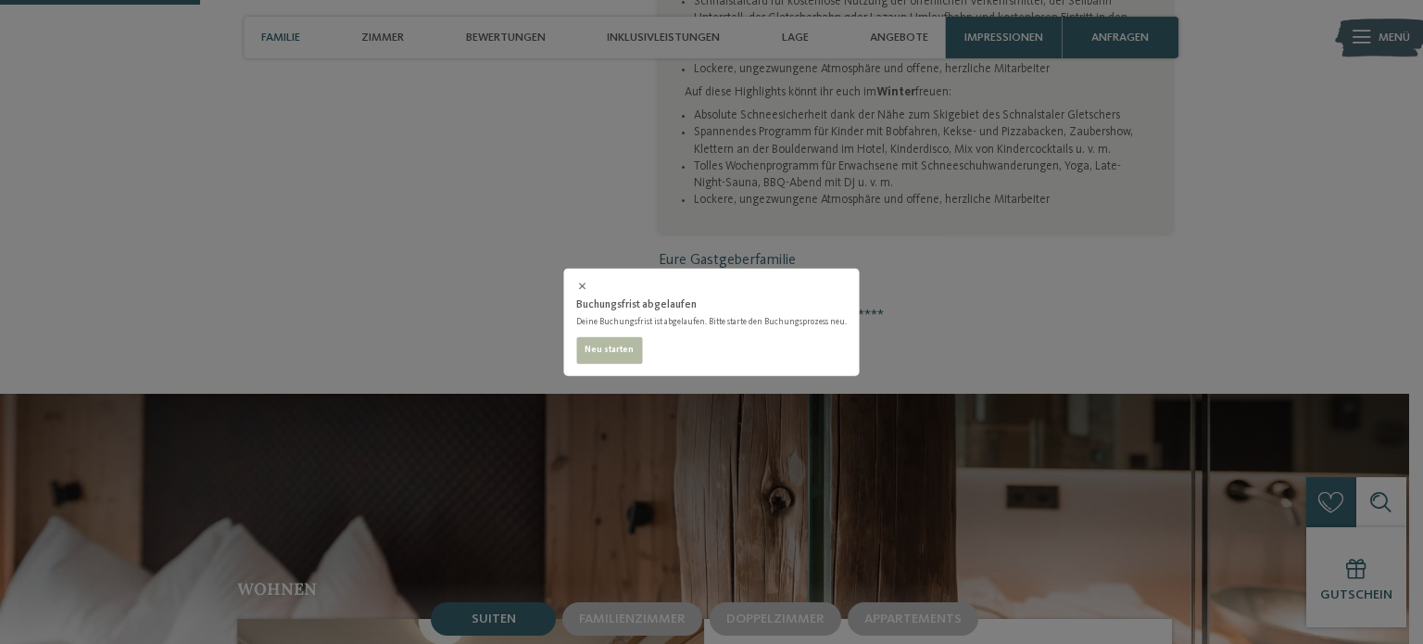
click at [586, 288] on icon at bounding box center [582, 287] width 7 height 7
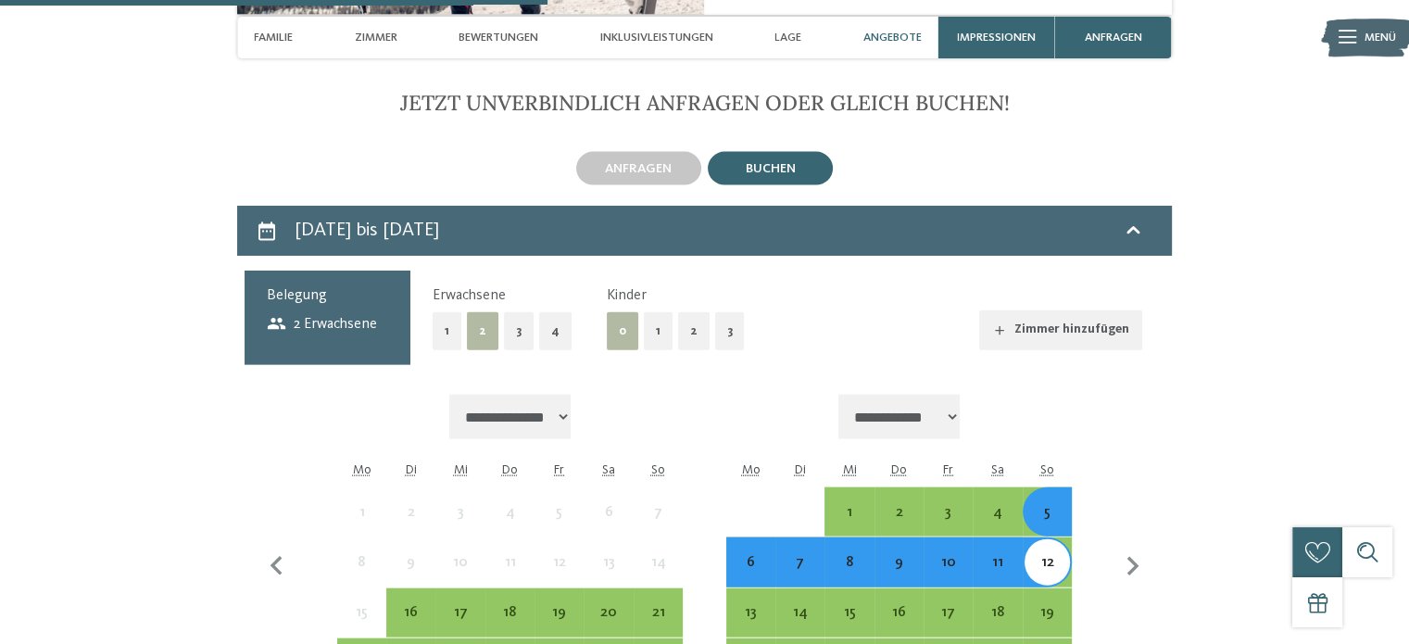
scroll to position [4144, 0]
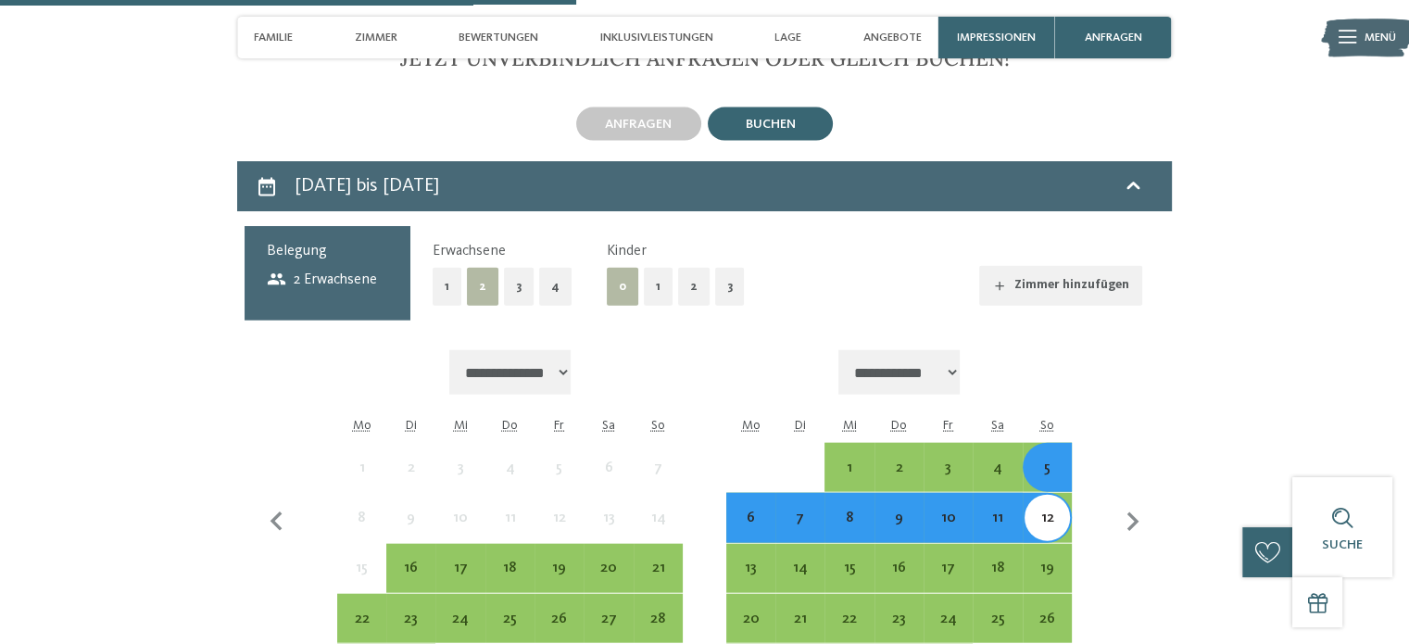
click at [653, 268] on button "1" at bounding box center [658, 287] width 29 height 38
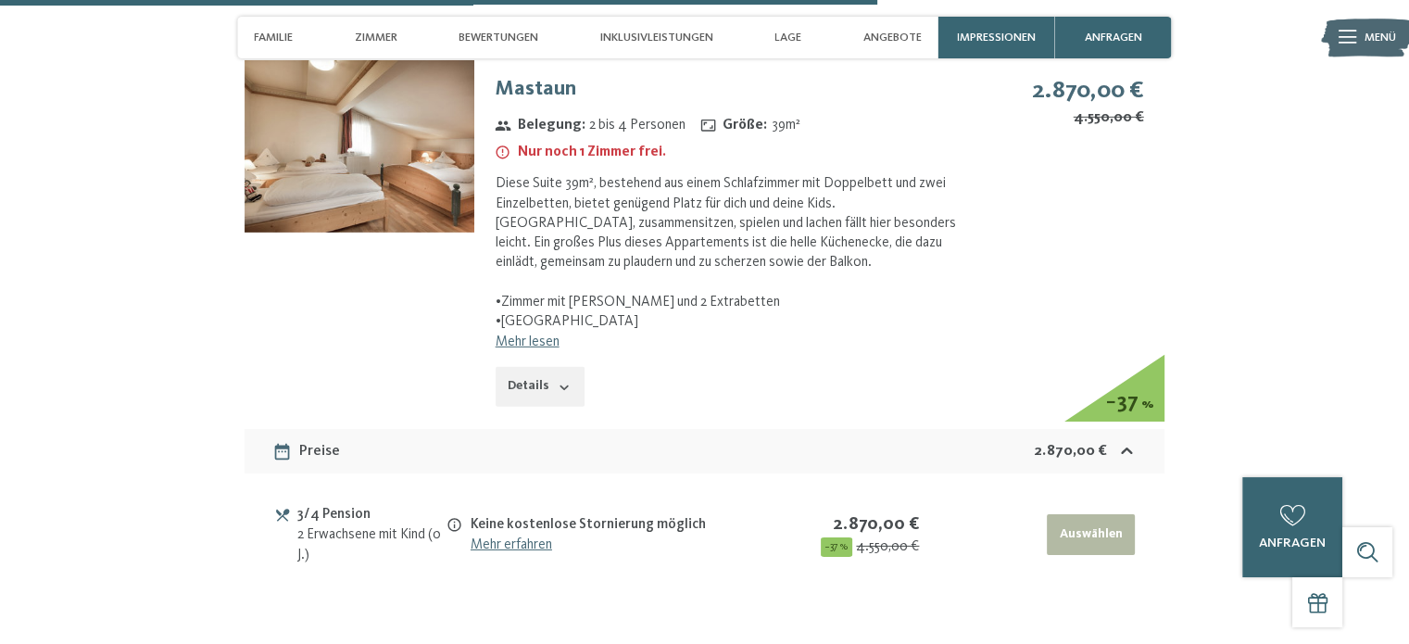
scroll to position [5741, 0]
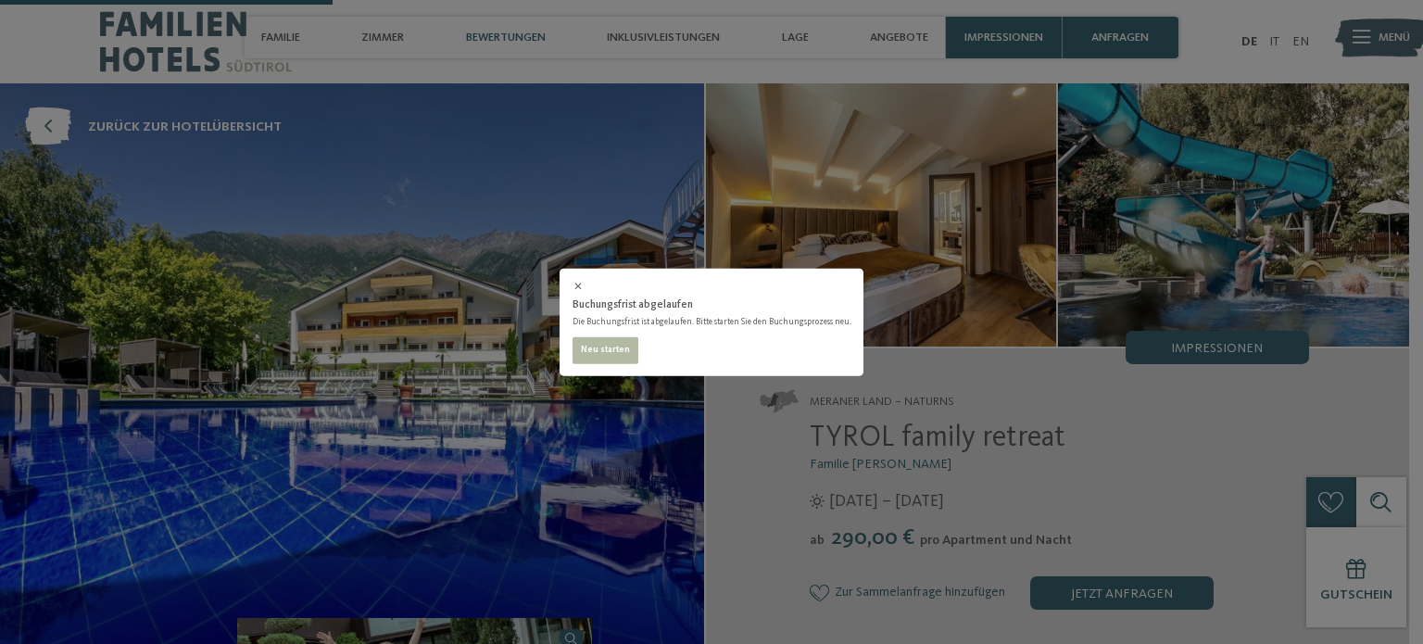
select select "*"
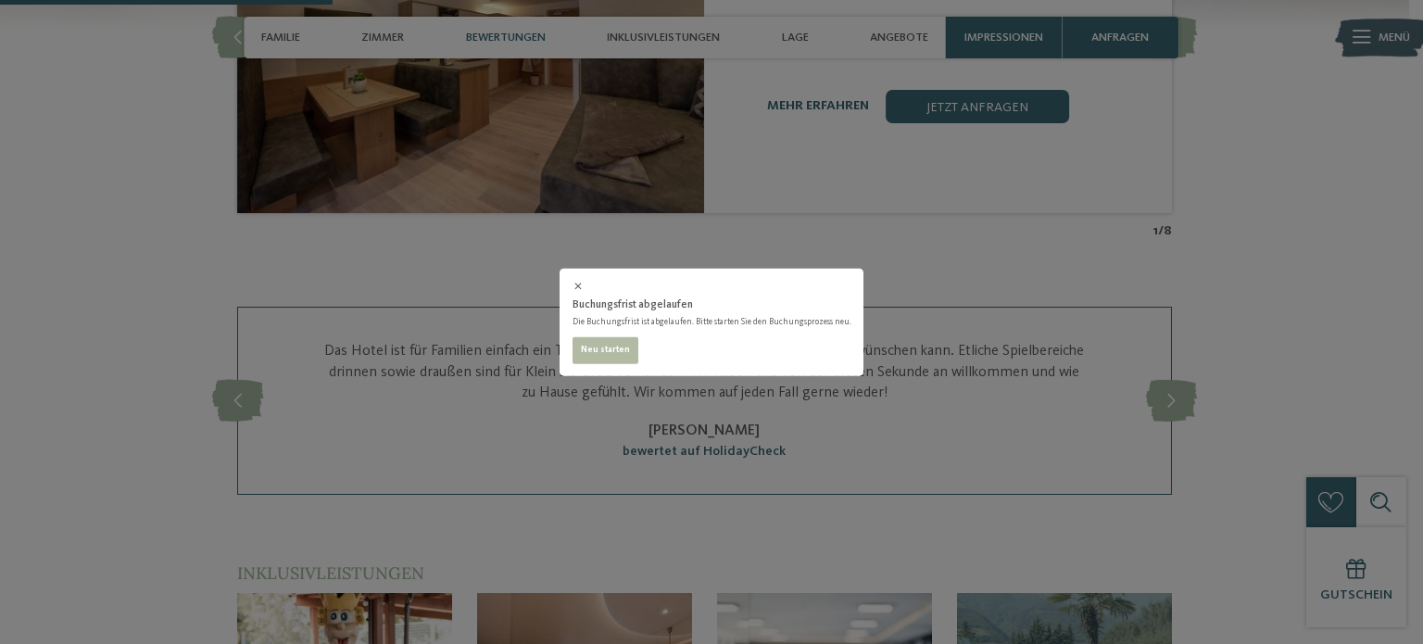
scroll to position [1820, 0]
click at [585, 282] on icon at bounding box center [579, 287] width 12 height 12
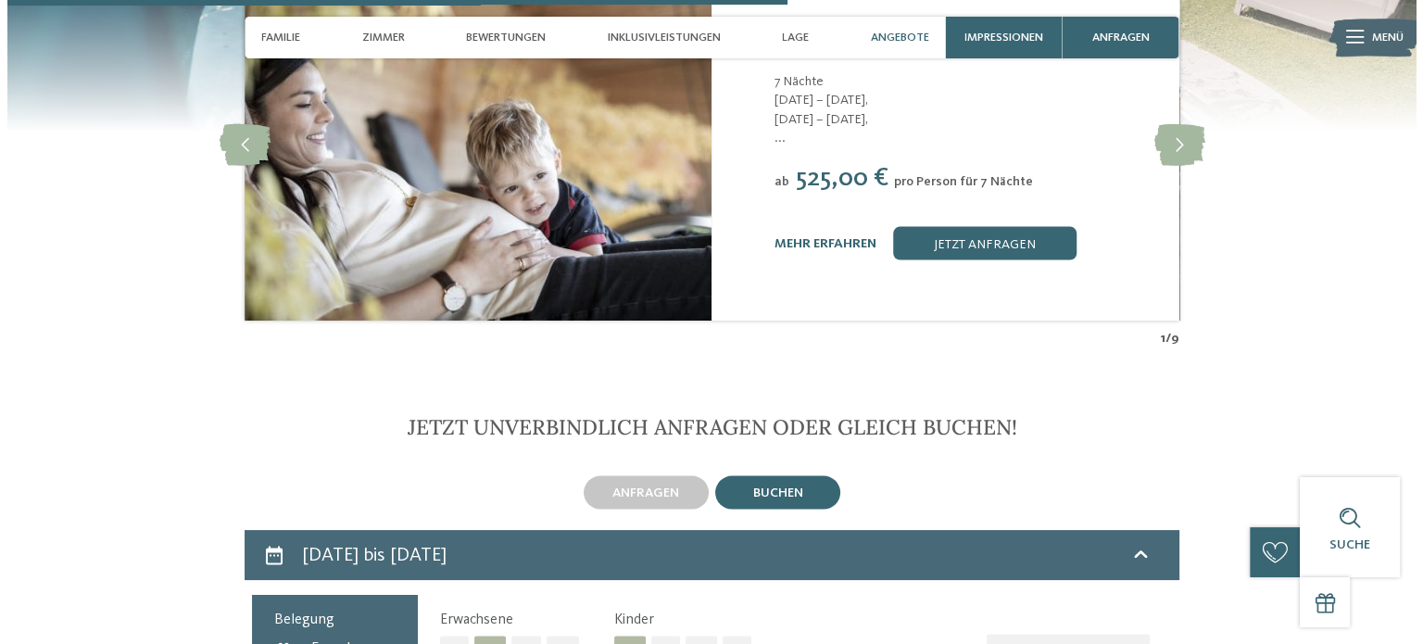
scroll to position [3567, 0]
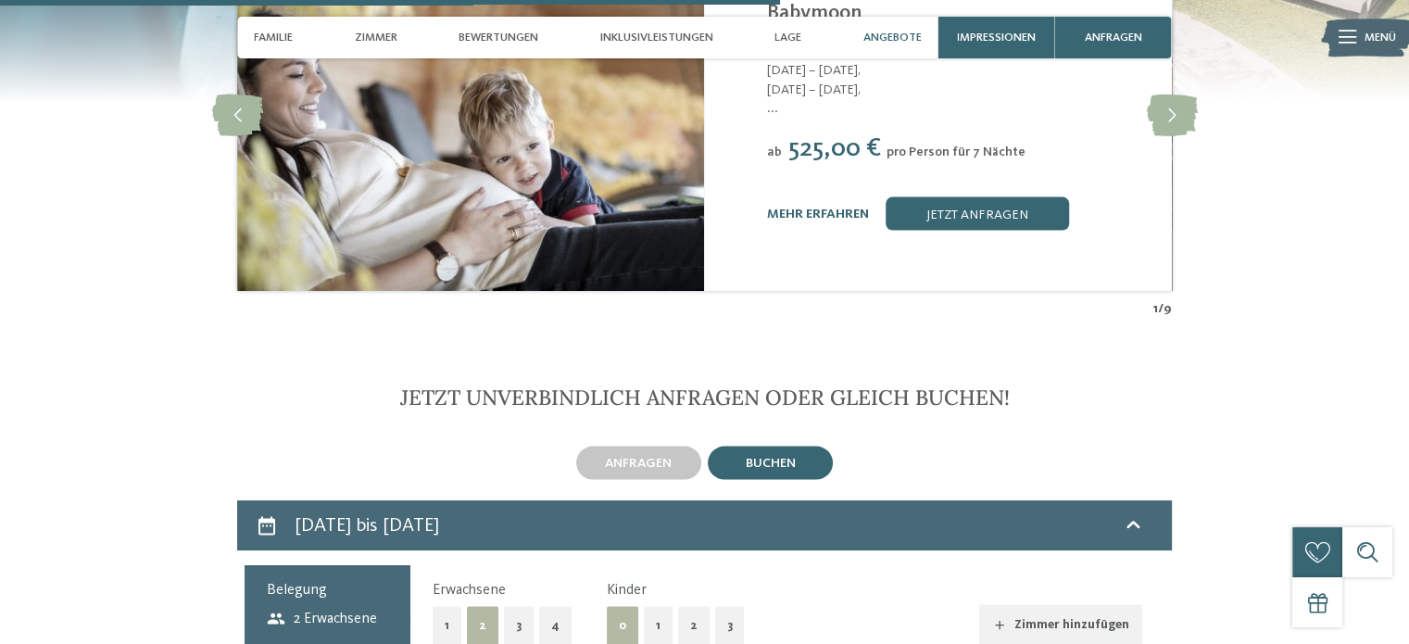
click at [795, 206] on div "mehr erfahren jetzt anfragen" at bounding box center [959, 213] width 384 height 33
click at [797, 215] on link "mehr erfahren" at bounding box center [818, 214] width 102 height 13
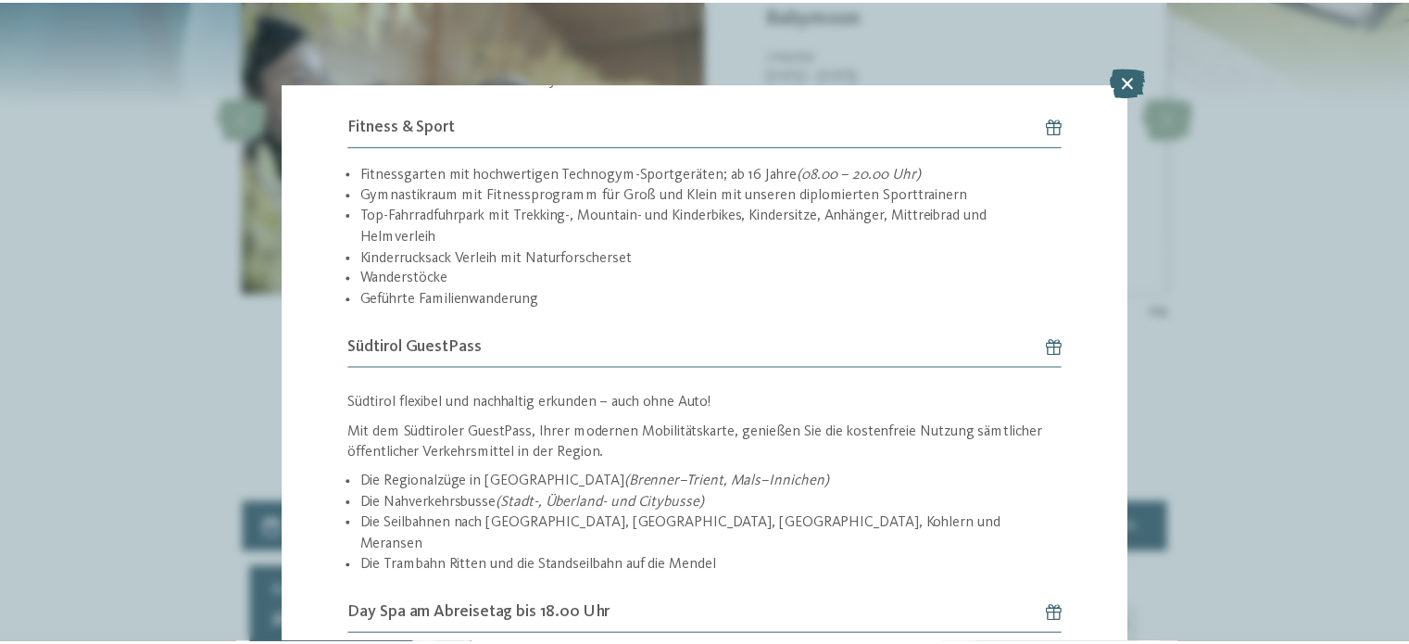
scroll to position [2612, 0]
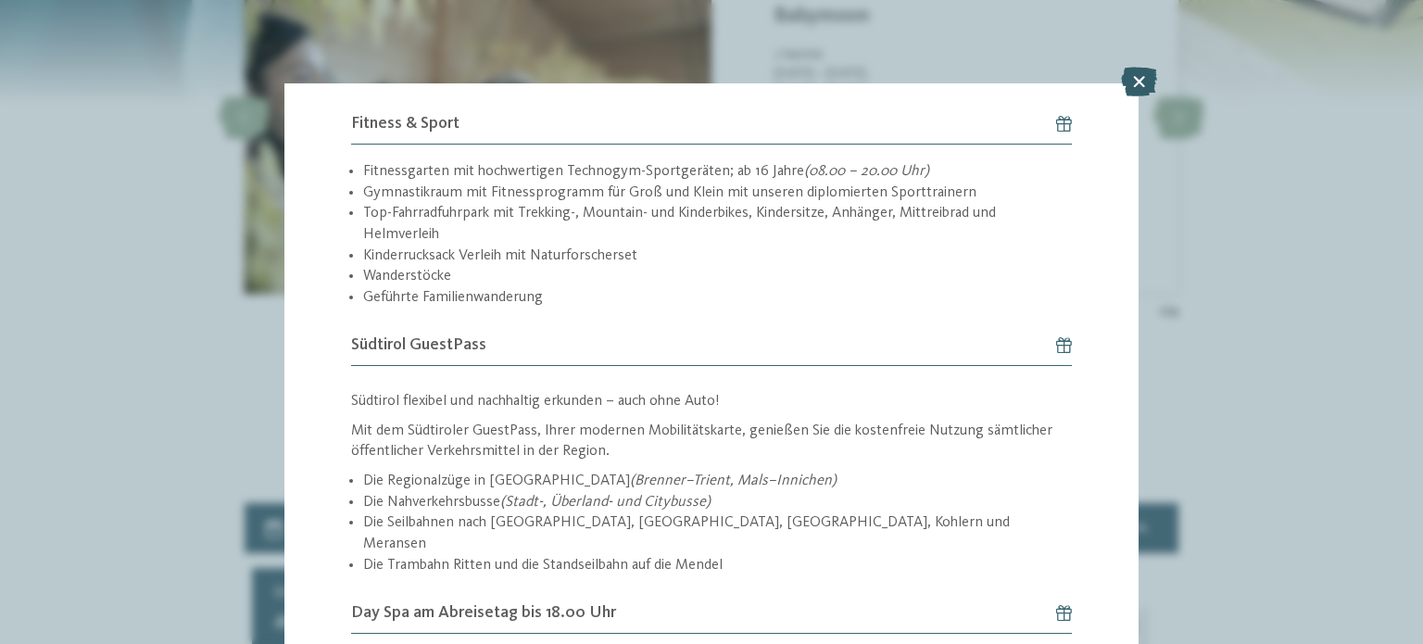
click at [1144, 84] on icon at bounding box center [1139, 82] width 36 height 30
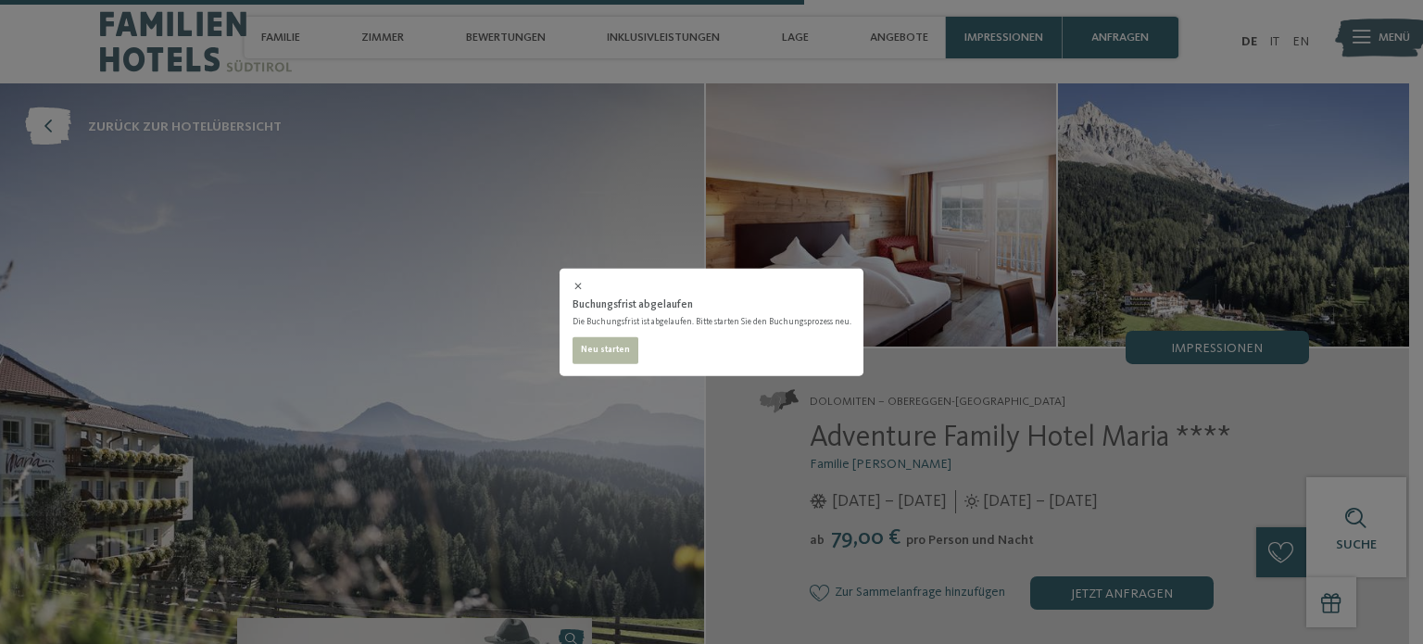
select select "*"
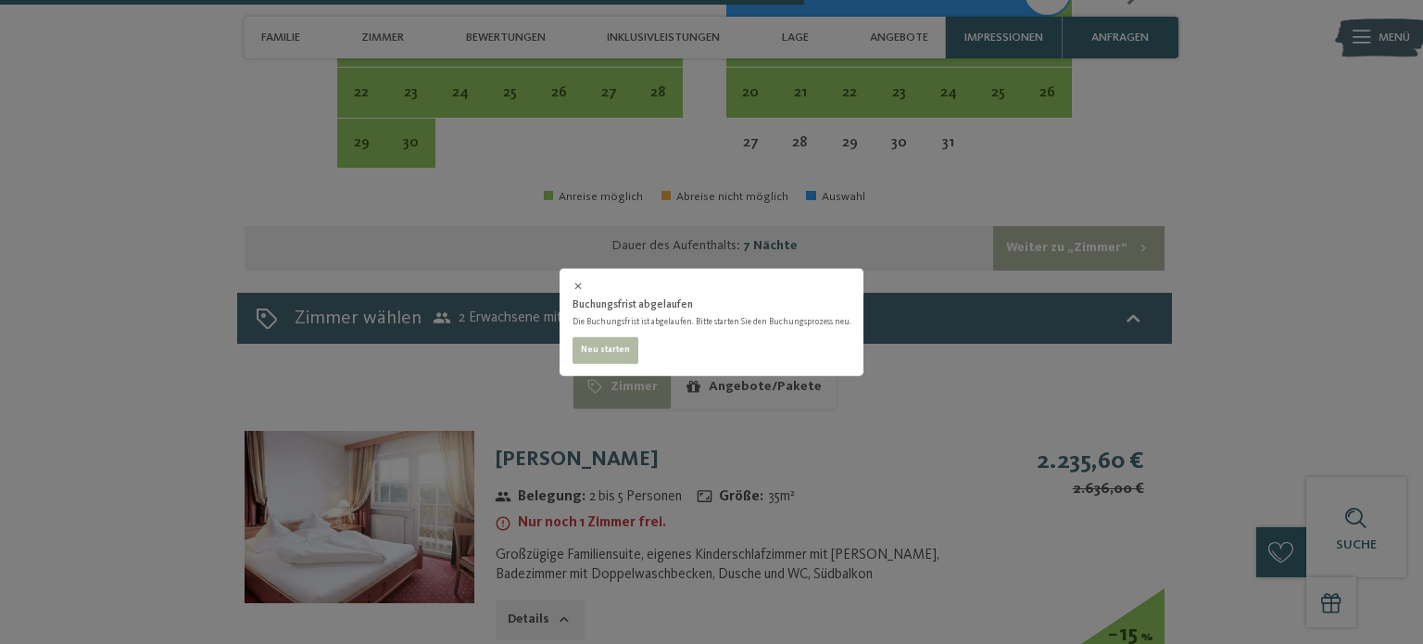
scroll to position [326, 0]
click at [585, 286] on icon at bounding box center [579, 287] width 12 height 12
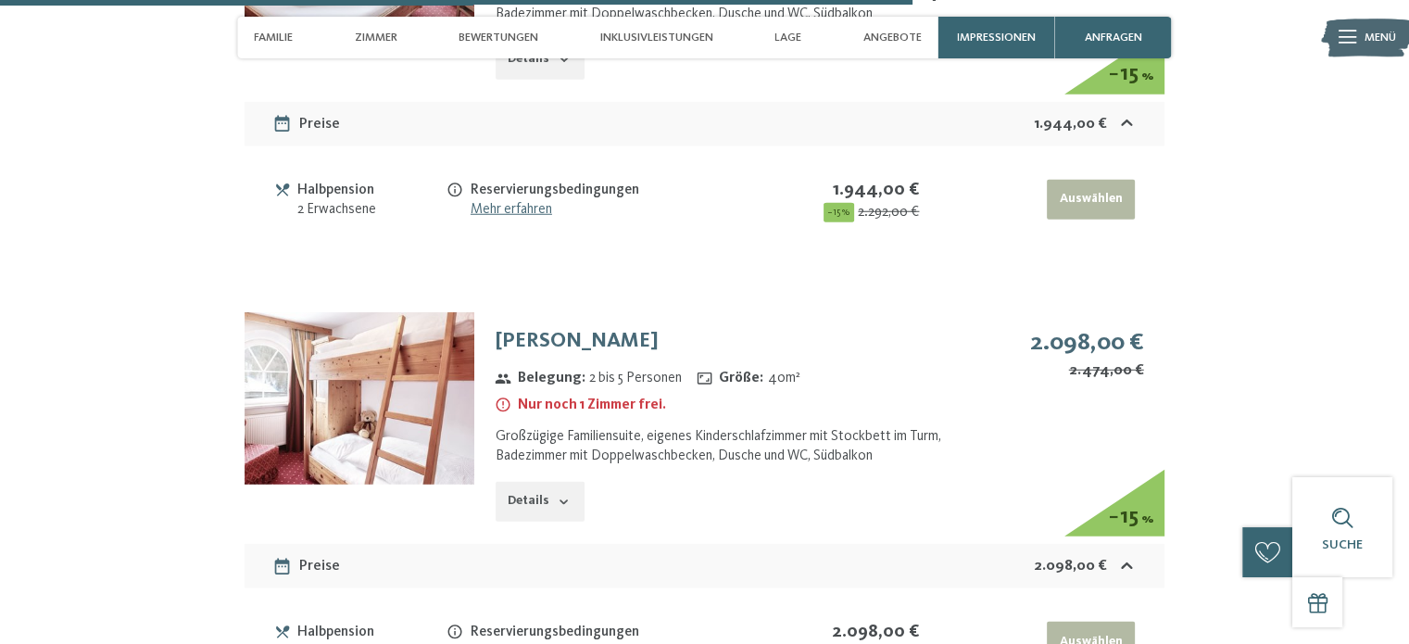
scroll to position [5009, 0]
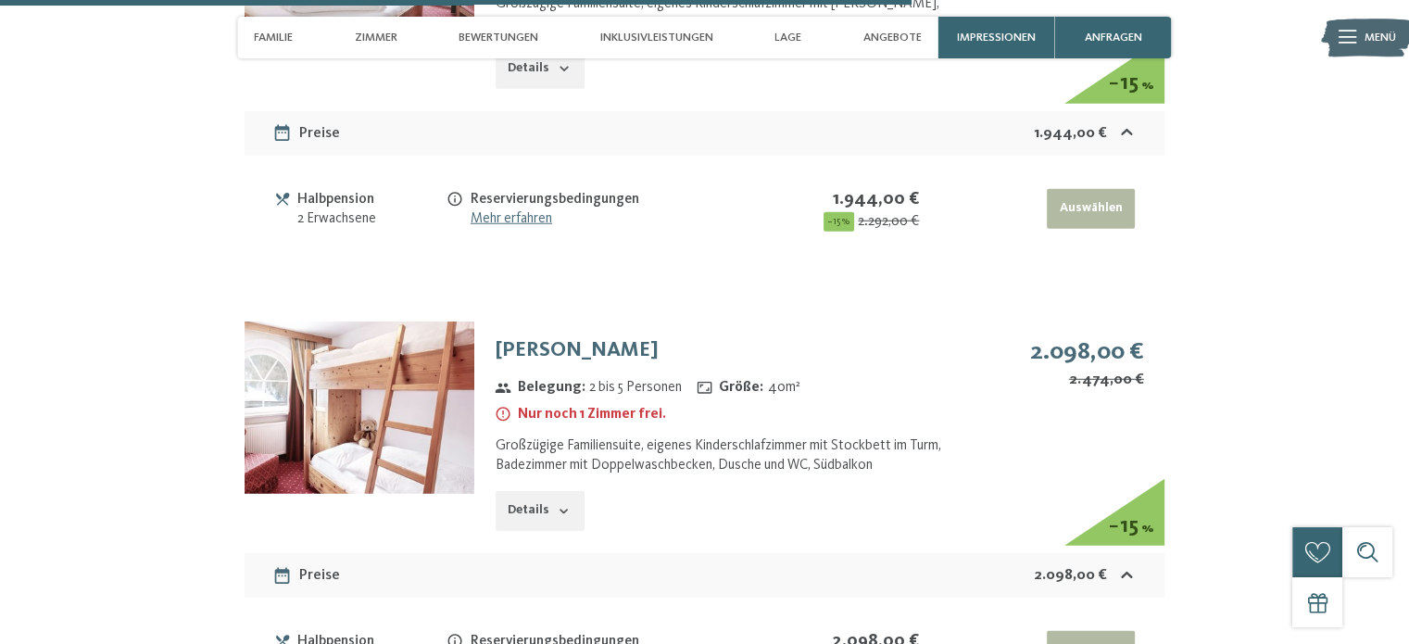
click at [561, 504] on icon "button" at bounding box center [564, 511] width 15 height 15
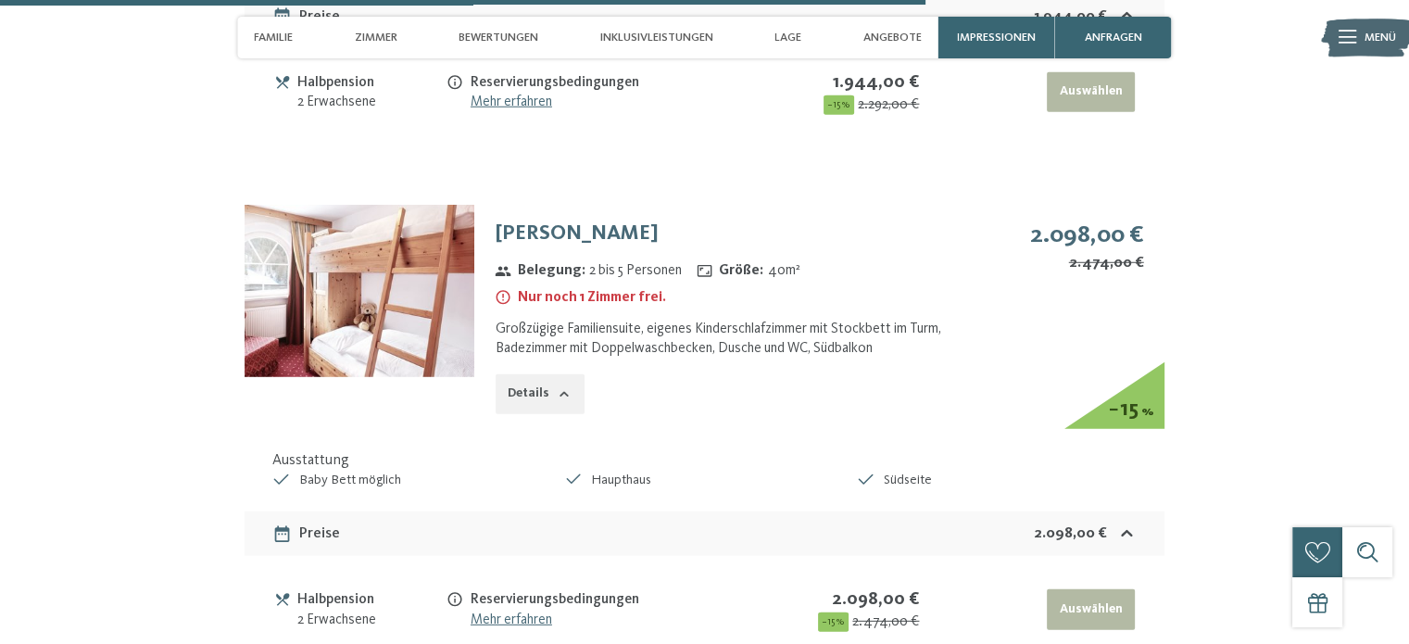
scroll to position [5162, 0]
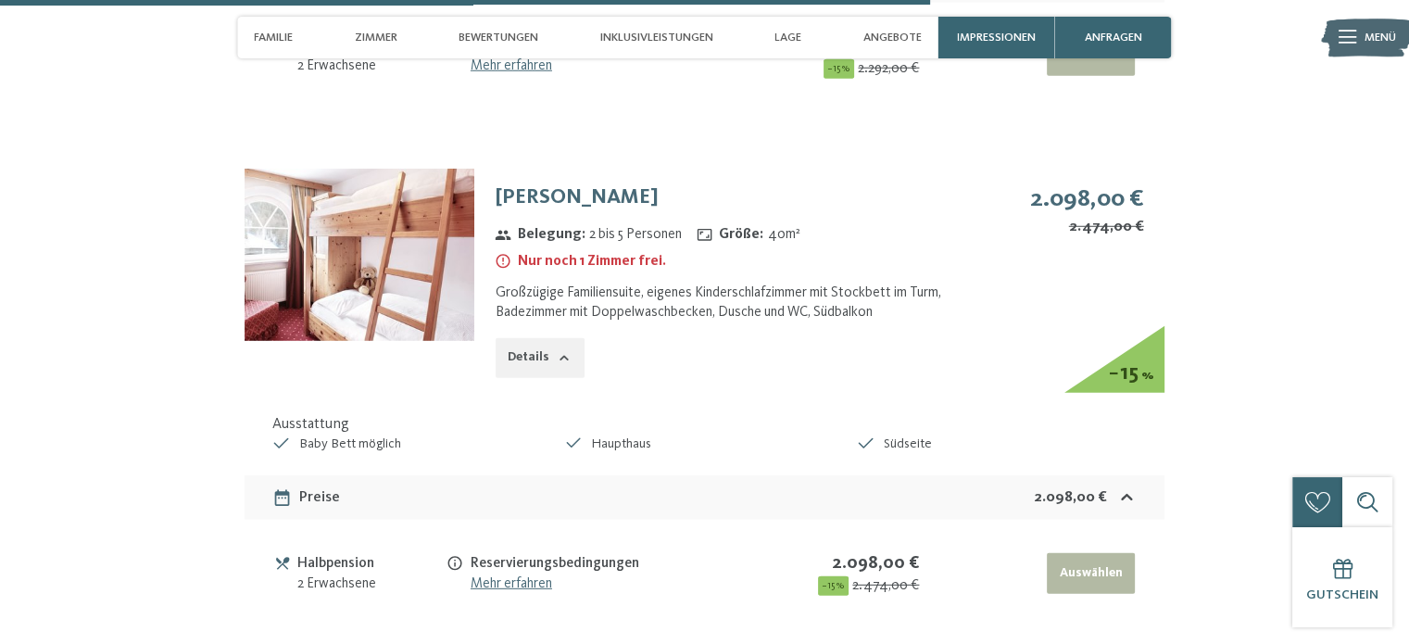
click at [333, 262] on img at bounding box center [360, 255] width 230 height 172
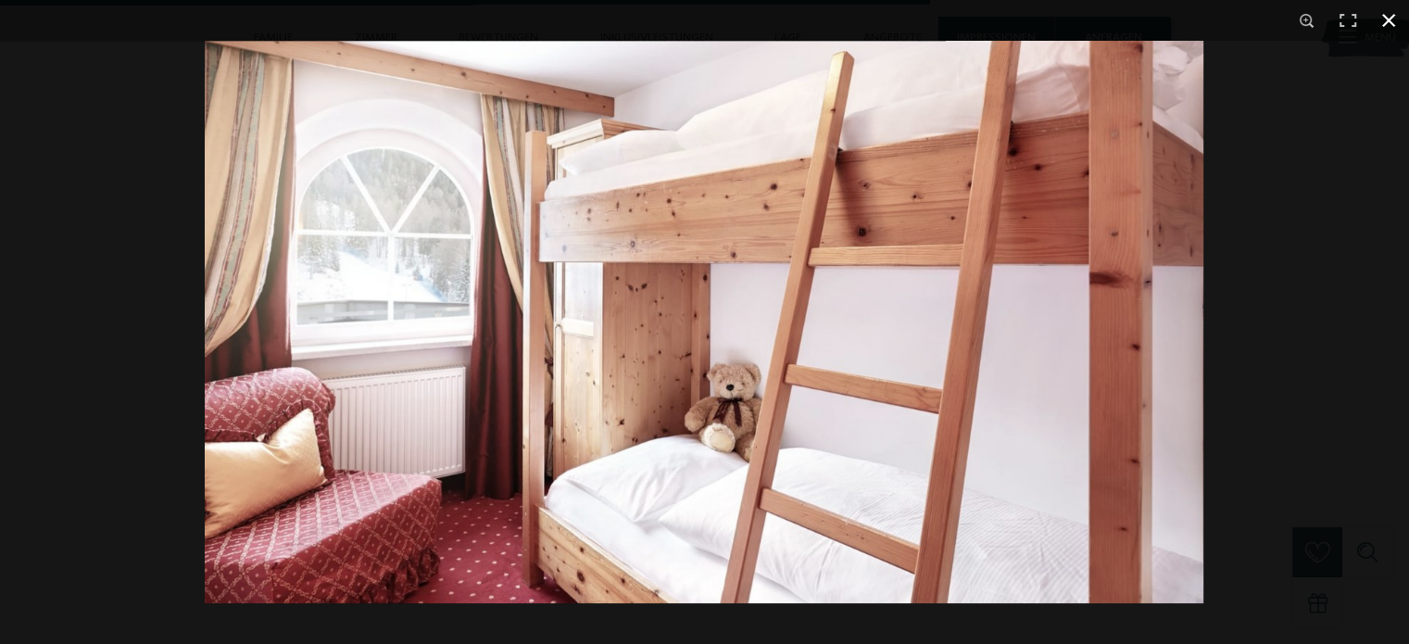
click at [1389, 18] on button "button" at bounding box center [1388, 20] width 41 height 41
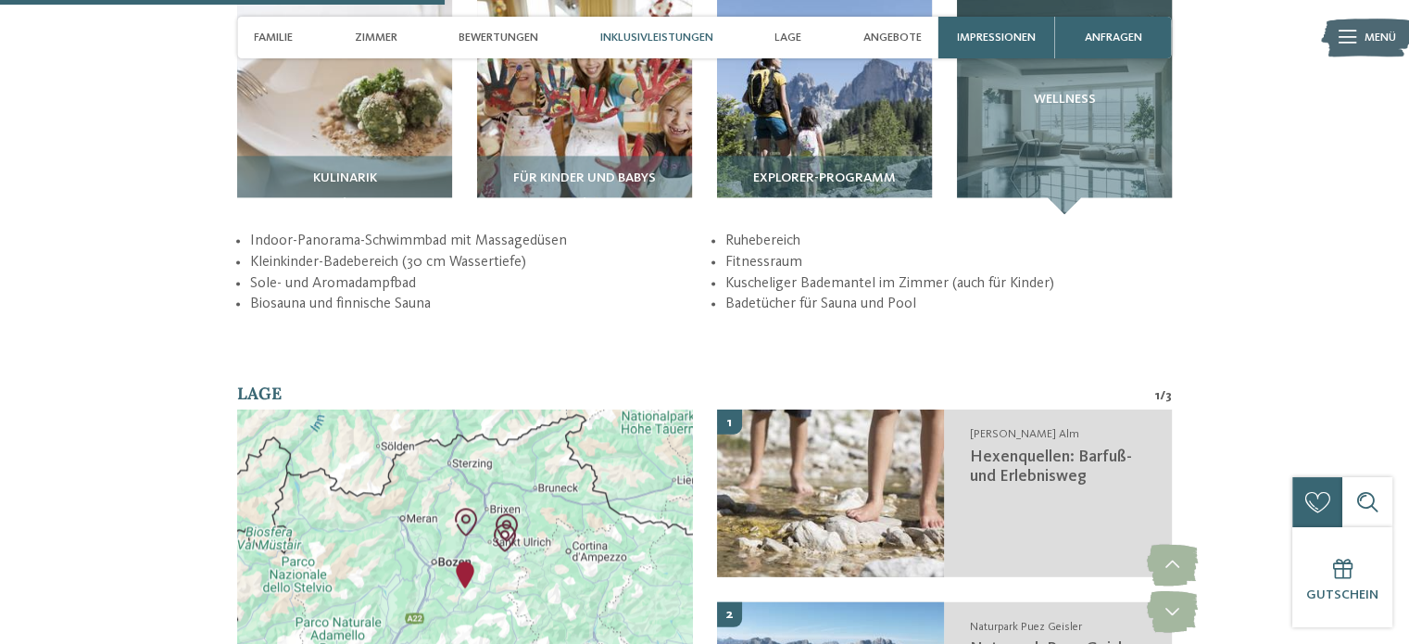
scroll to position [2464, 0]
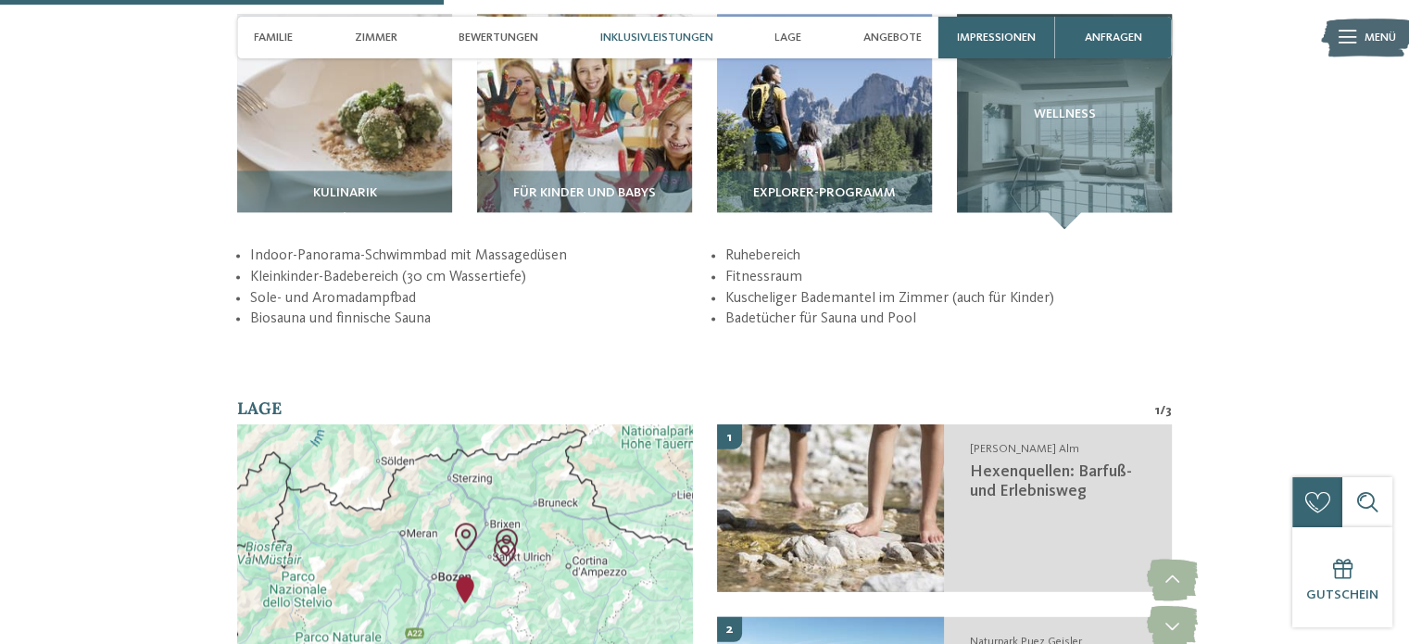
click at [1270, 309] on section "Inklusivleistungen / Kulinarik Explorer-Programm" at bounding box center [704, 155] width 1135 height 347
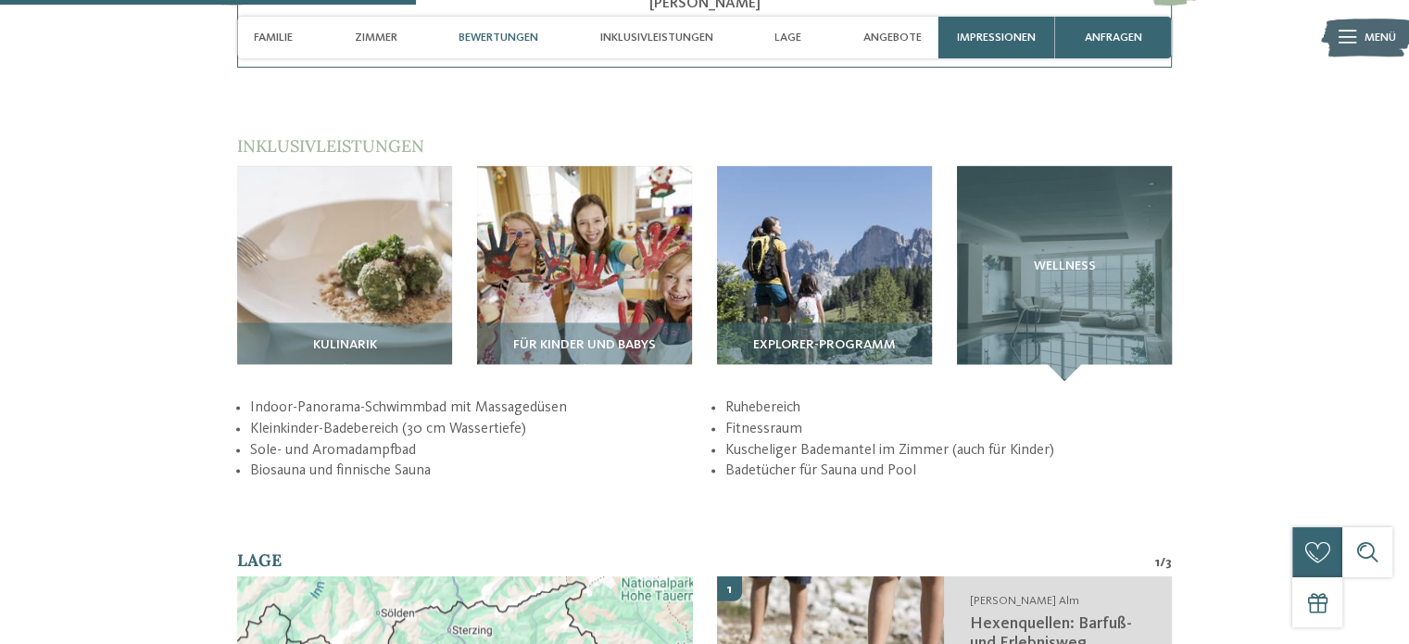
scroll to position [2308, 0]
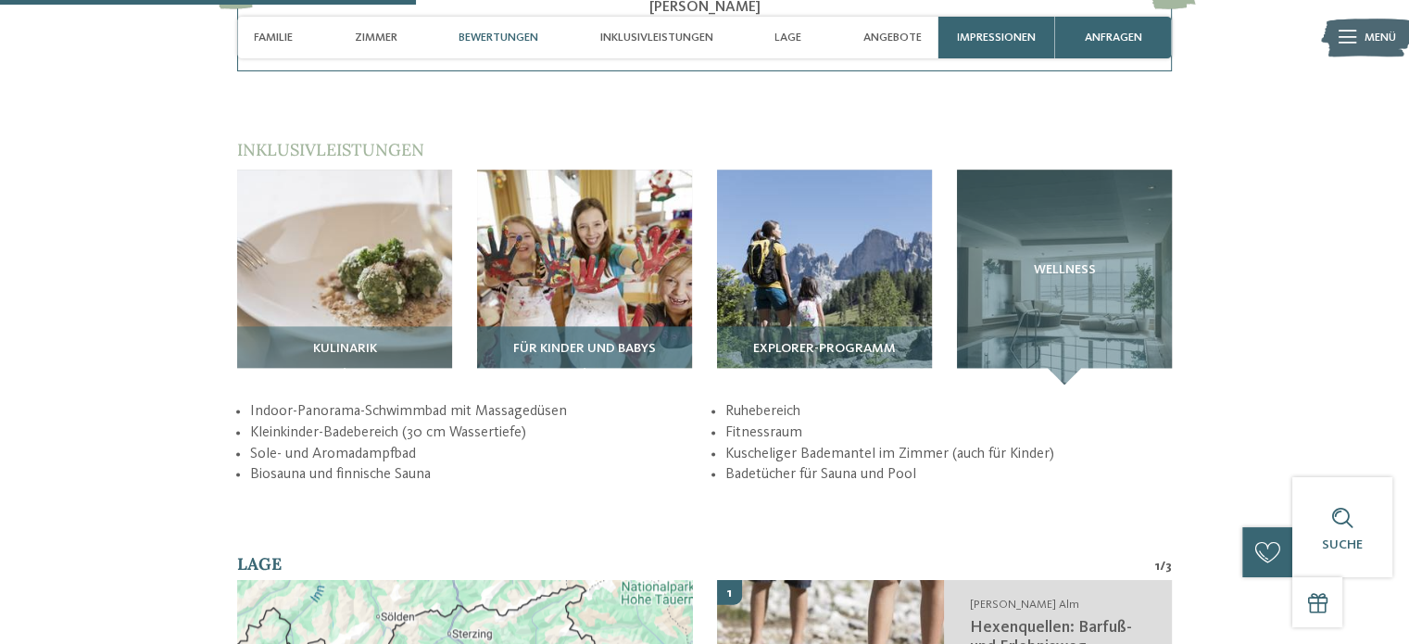
click at [533, 326] on div "Für Kinder und Babys" at bounding box center [584, 355] width 215 height 58
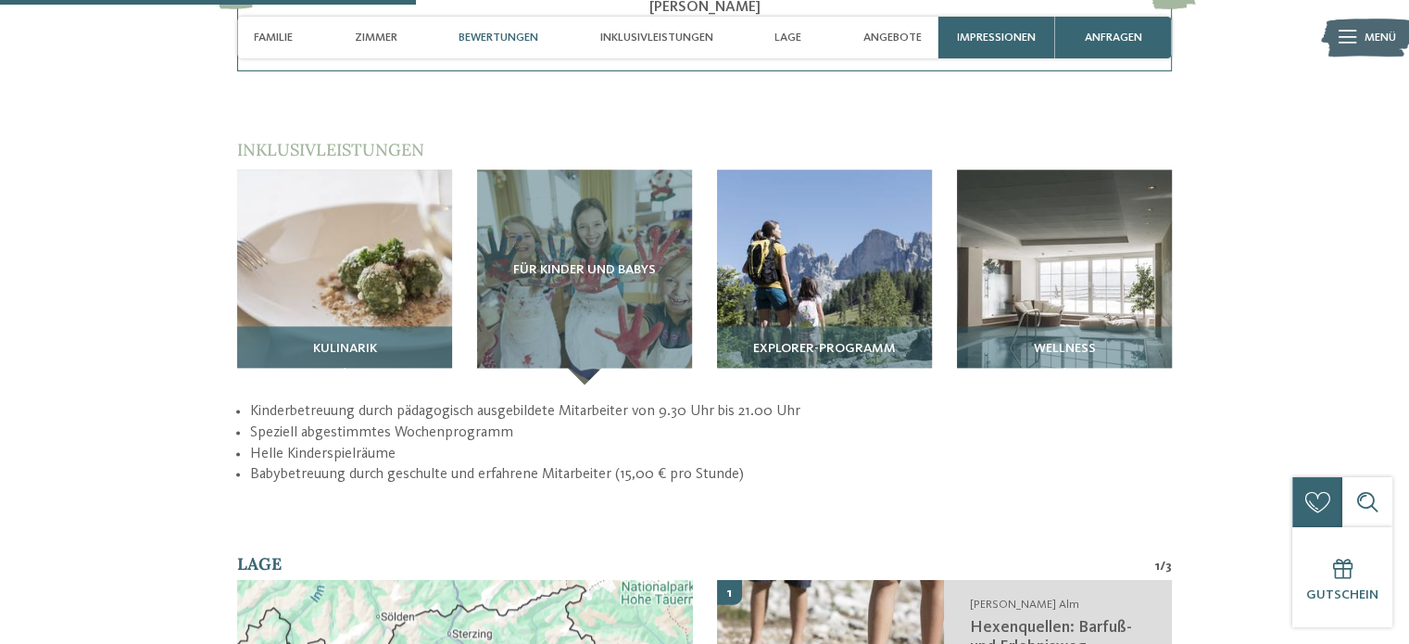
click at [400, 326] on div "Kulinarik" at bounding box center [344, 355] width 215 height 58
